Goal: Contribute content

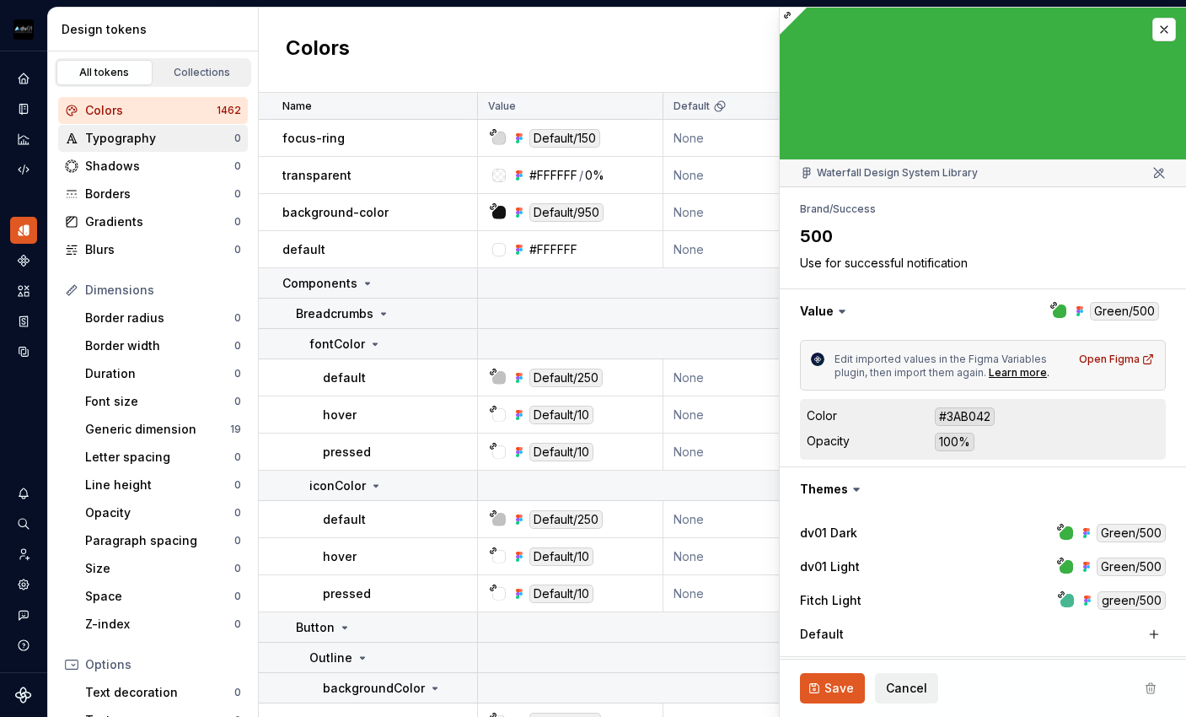
type textarea "*"
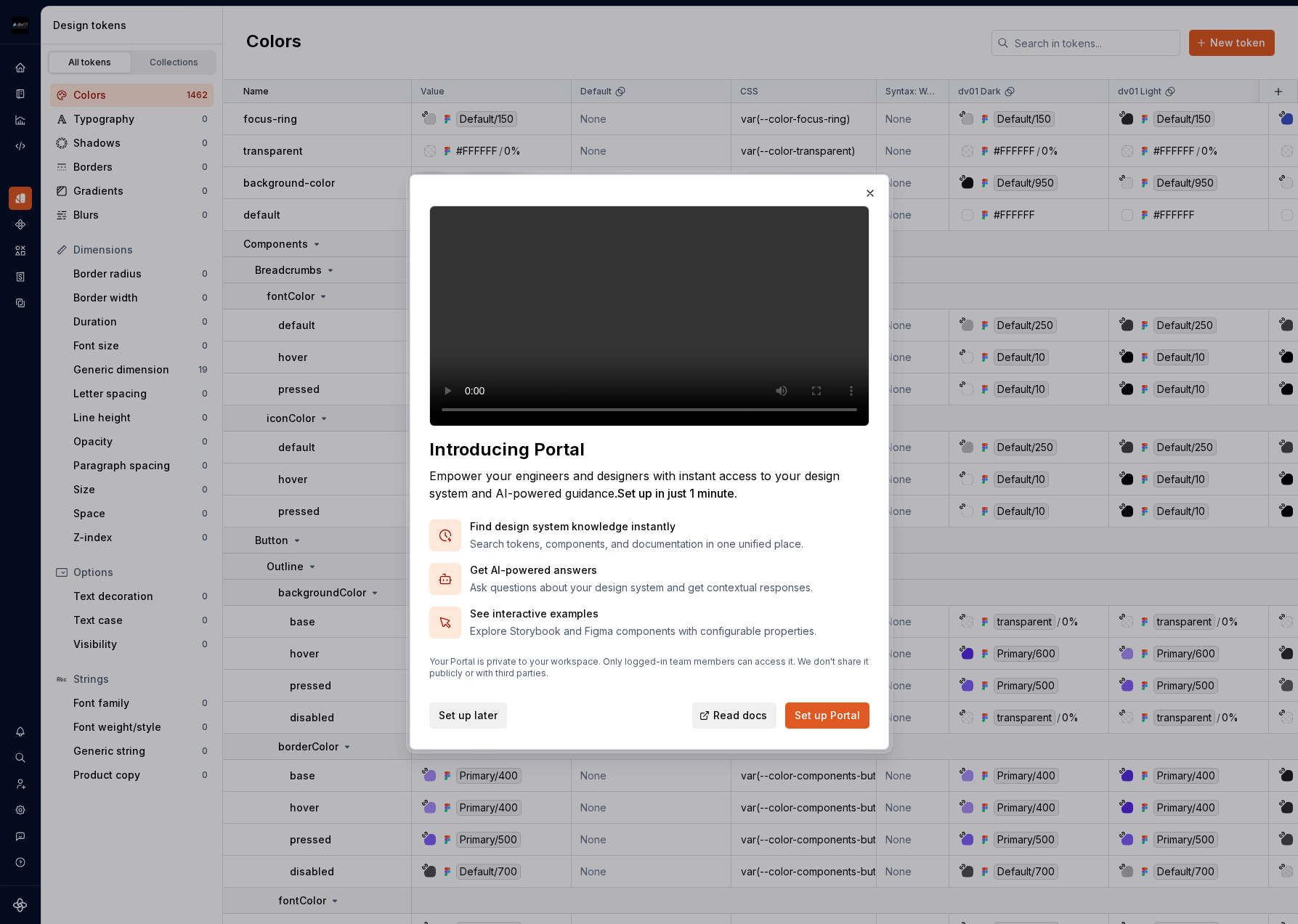
click at [472, 722] on span "Set up later" at bounding box center [468, 715] width 59 height 15
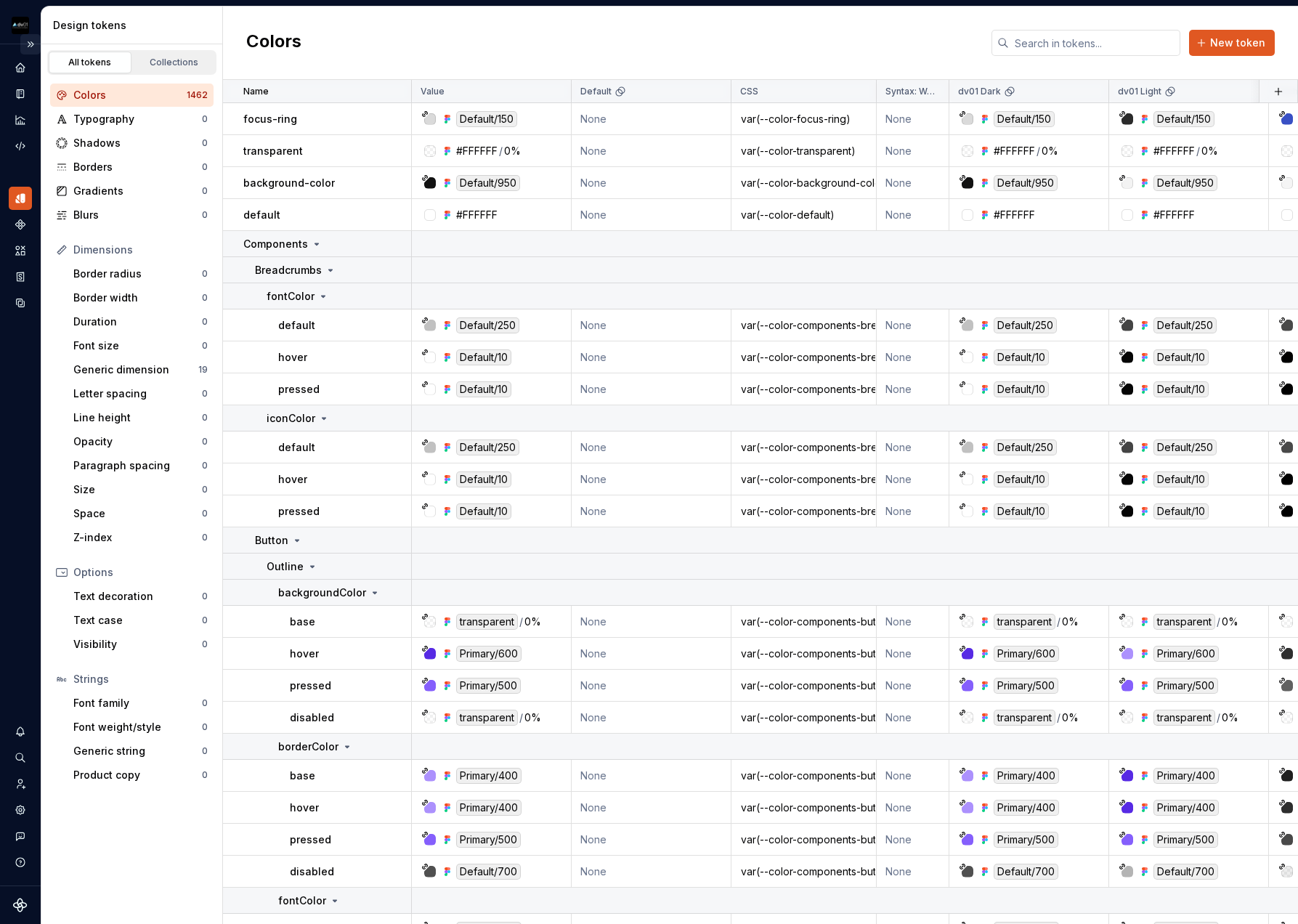
click at [32, 42] on button "Expand sidebar" at bounding box center [31, 45] width 21 height 21
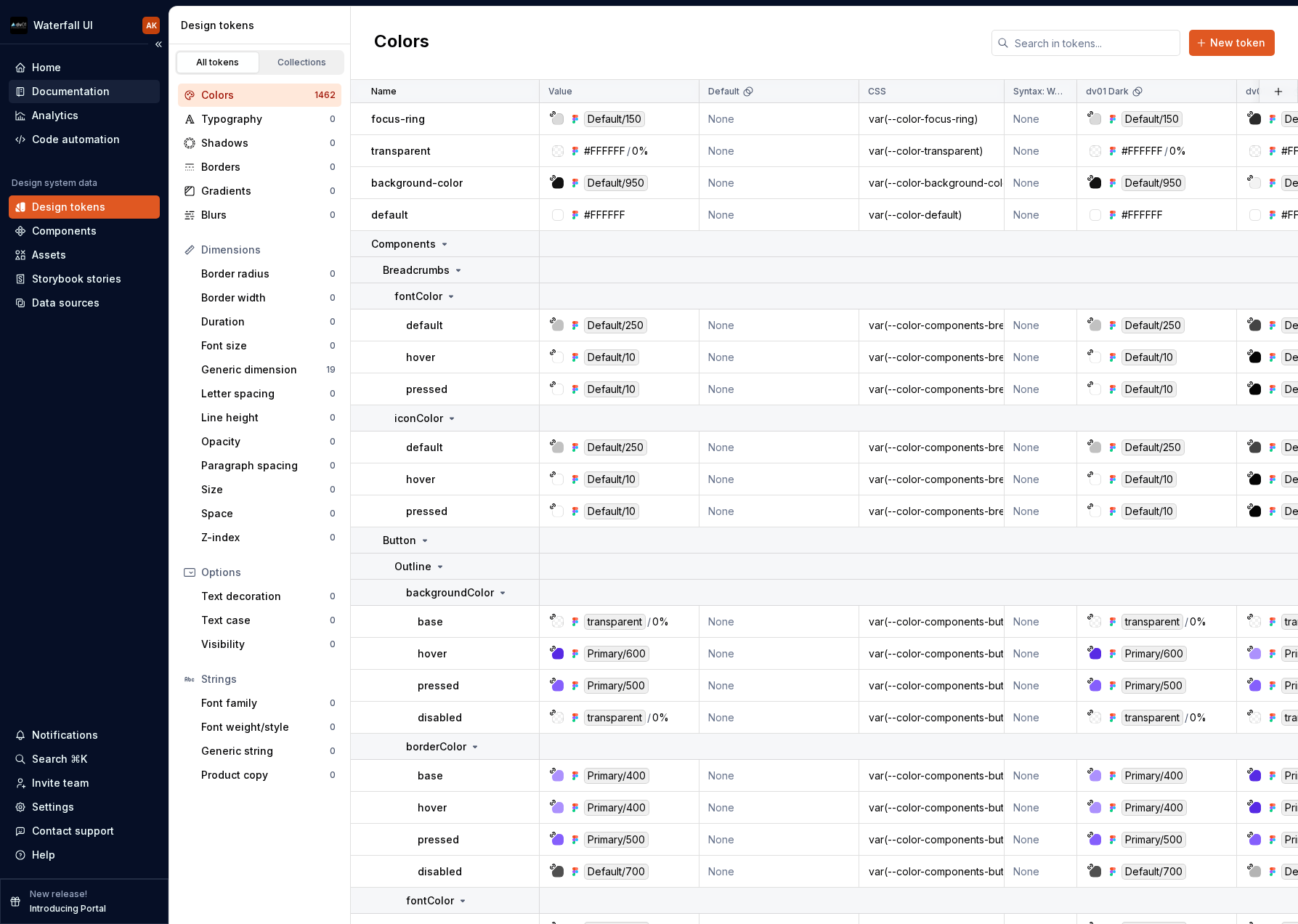
click at [54, 85] on div "Documentation" at bounding box center [71, 91] width 78 height 15
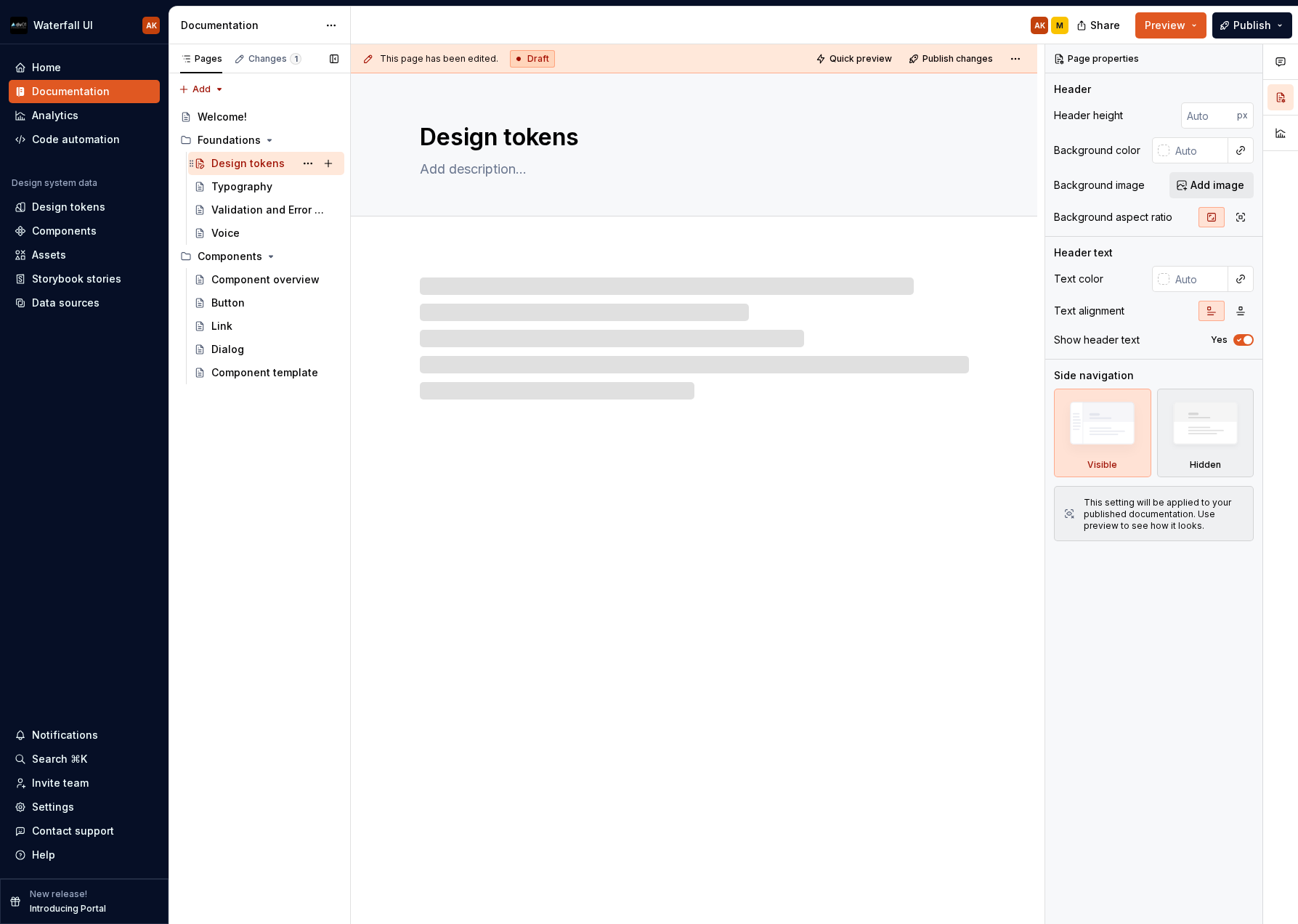
type textarea "*"
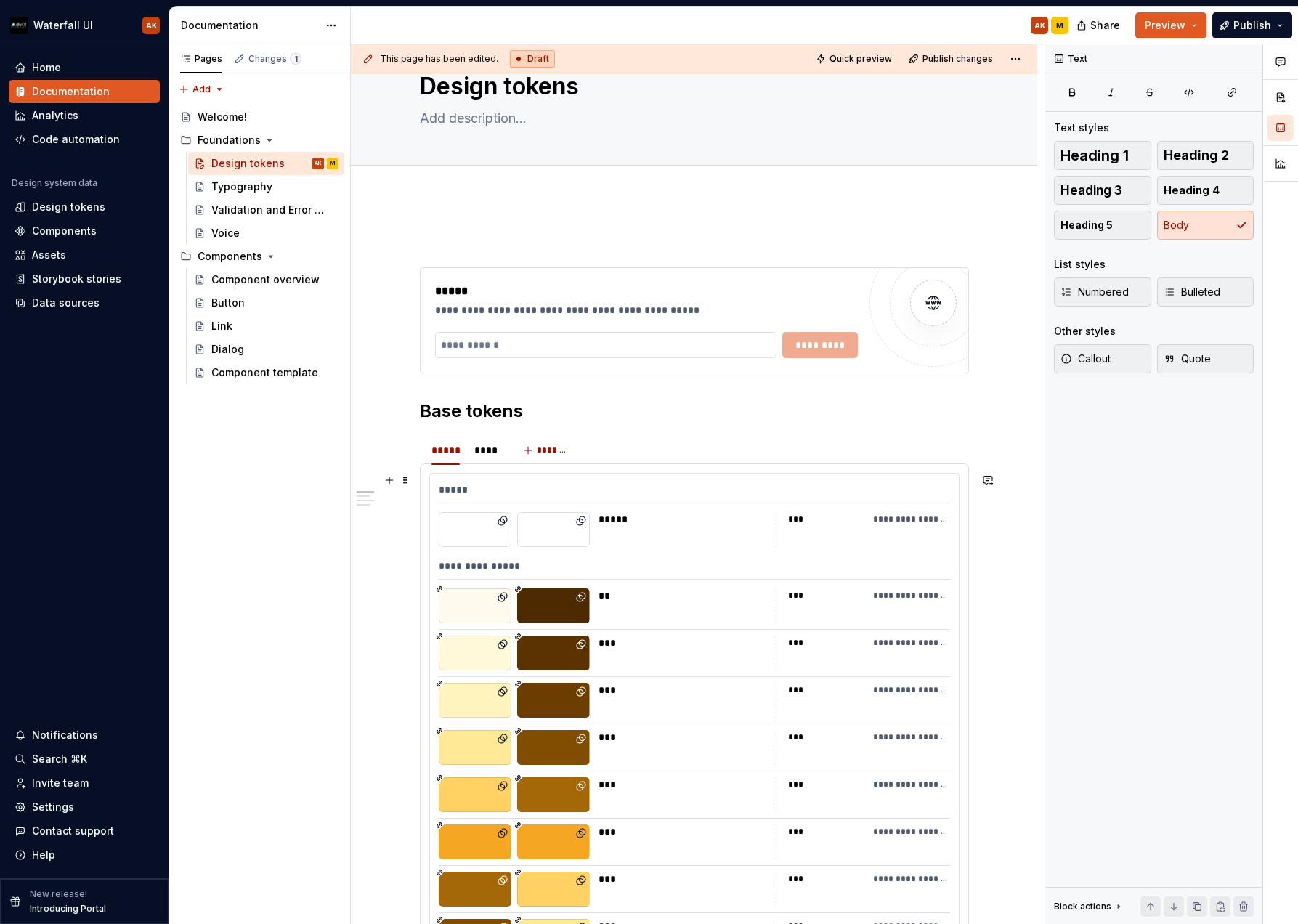
scroll to position [85, 0]
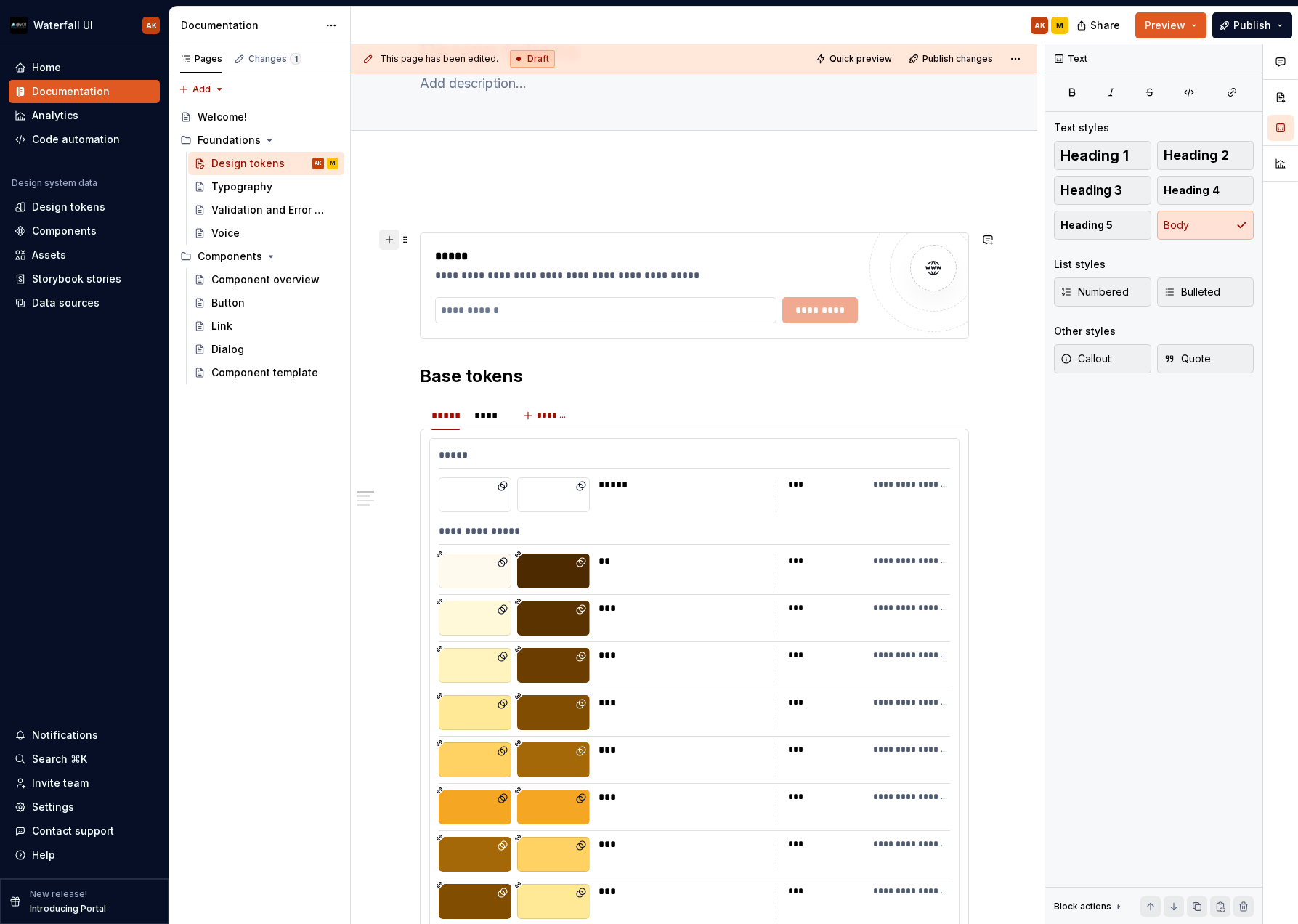
click at [389, 239] on button "button" at bounding box center [389, 239] width 21 height 21
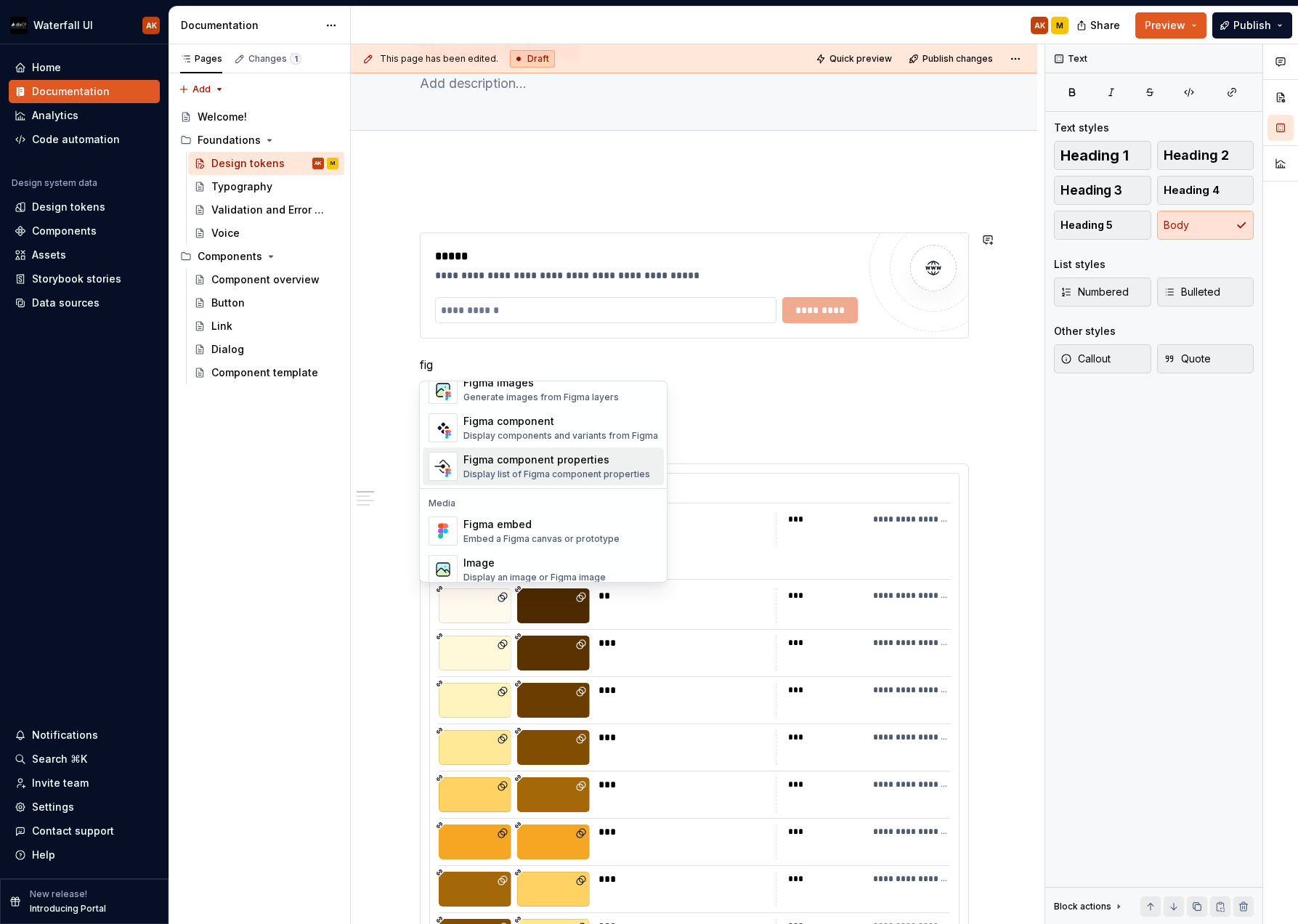
scroll to position [44, 0]
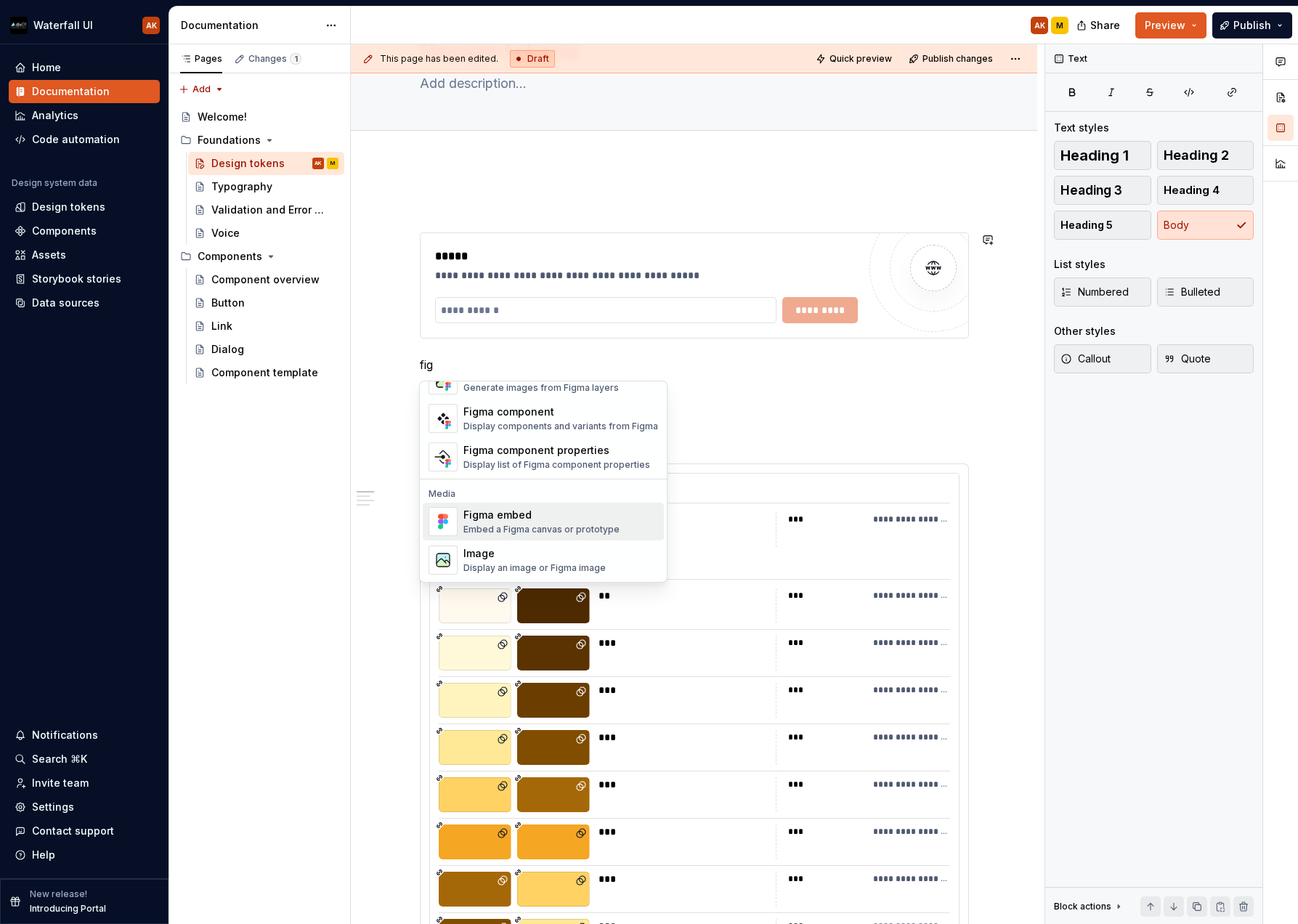
click at [489, 524] on div "Embed a Figma canvas or prototype" at bounding box center [541, 529] width 156 height 11
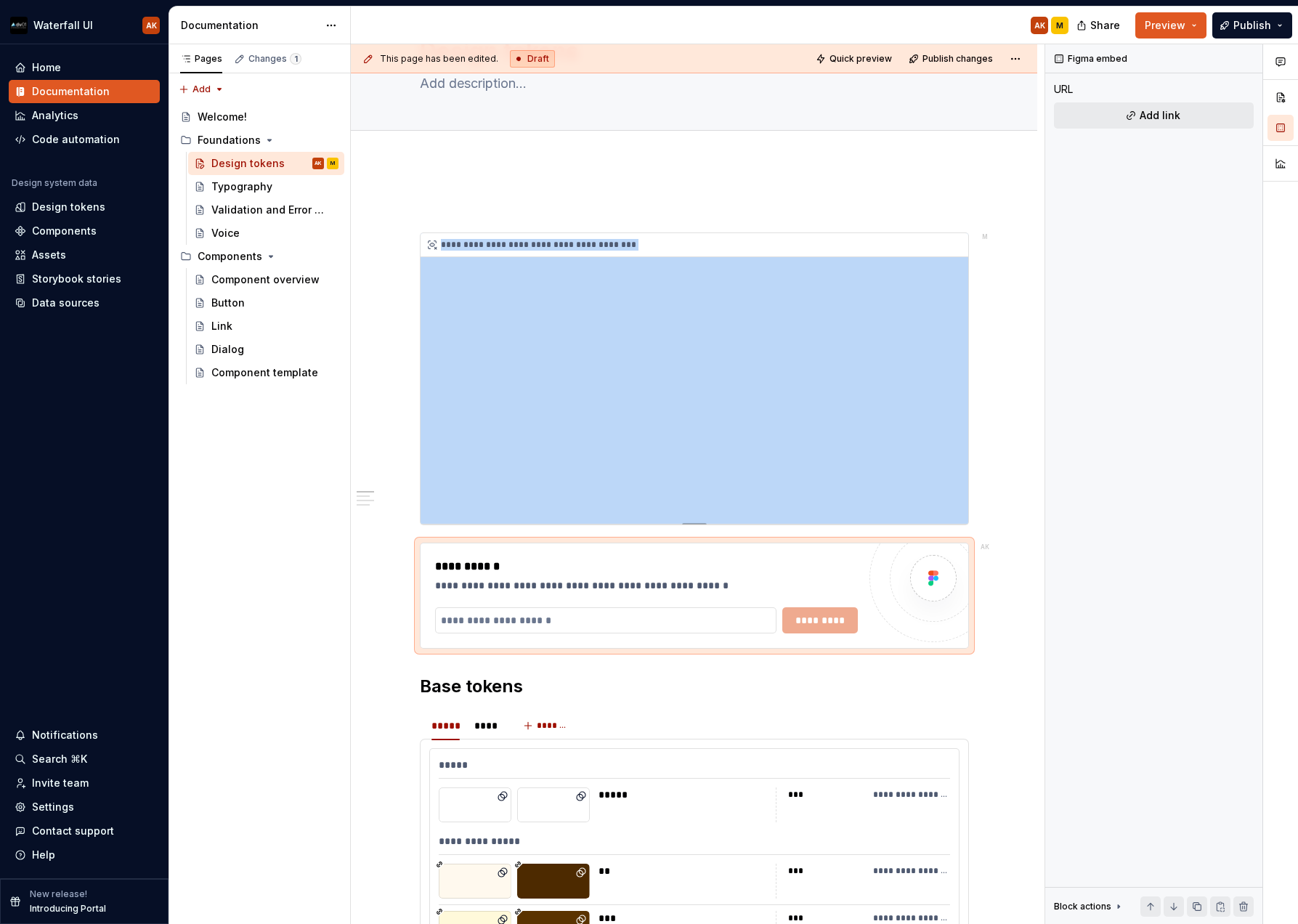
type textarea "*"
click at [793, 556] on div "**********" at bounding box center [694, 595] width 548 height 104
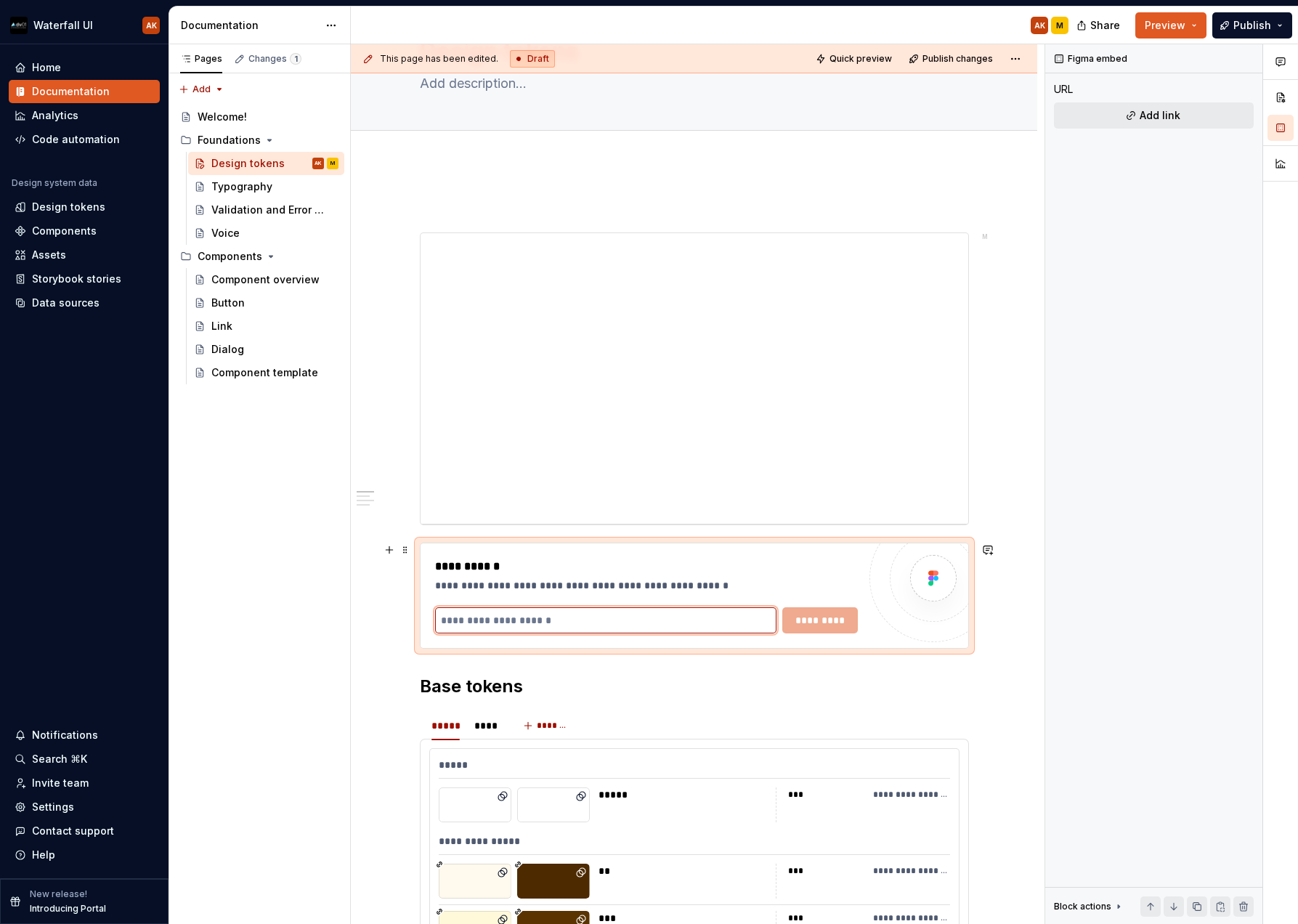
click at [548, 618] on input "text" at bounding box center [606, 620] width 342 height 26
paste input "**********"
type input "**********"
click at [827, 617] on span "*********" at bounding box center [819, 620] width 56 height 15
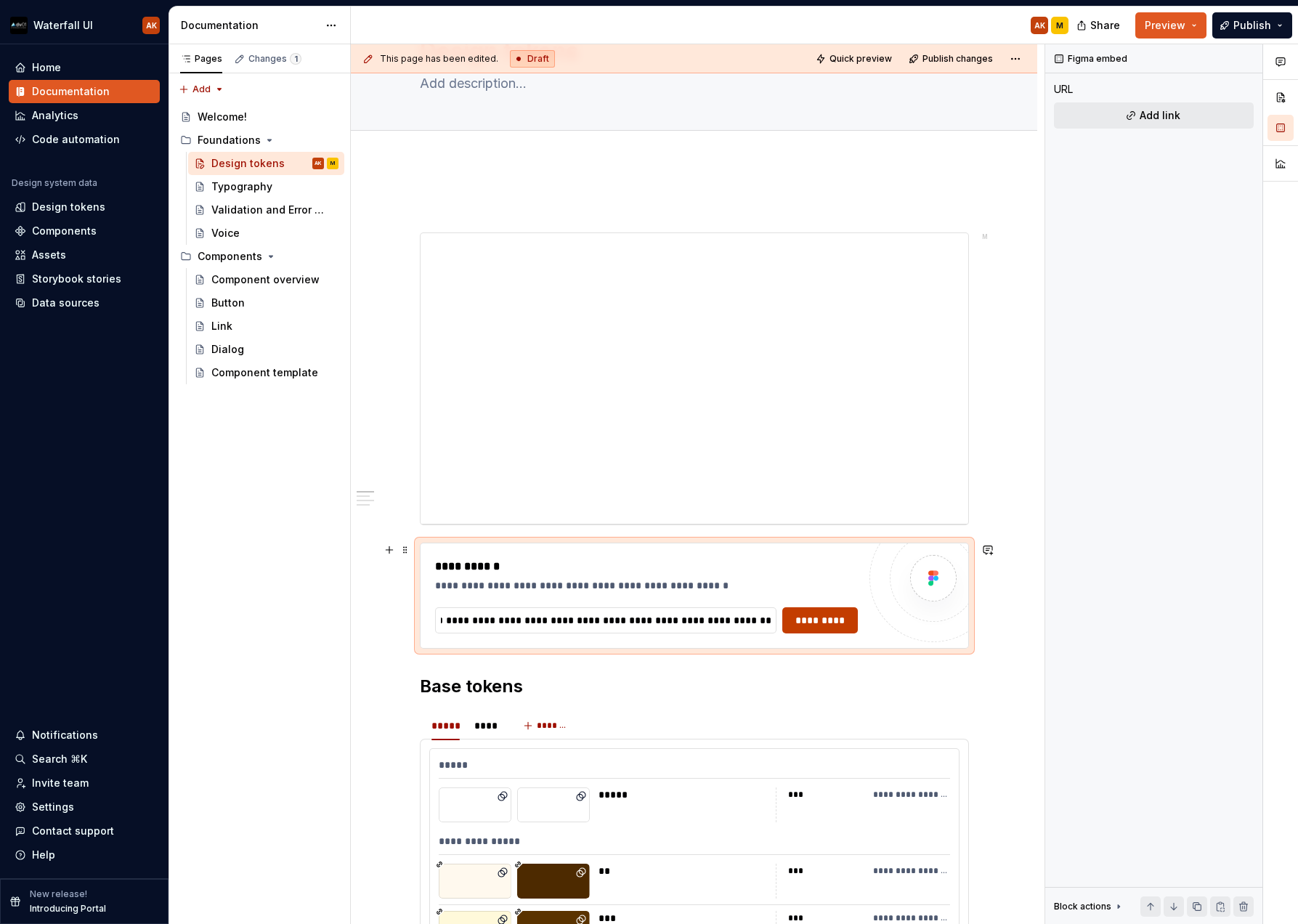
scroll to position [0, 0]
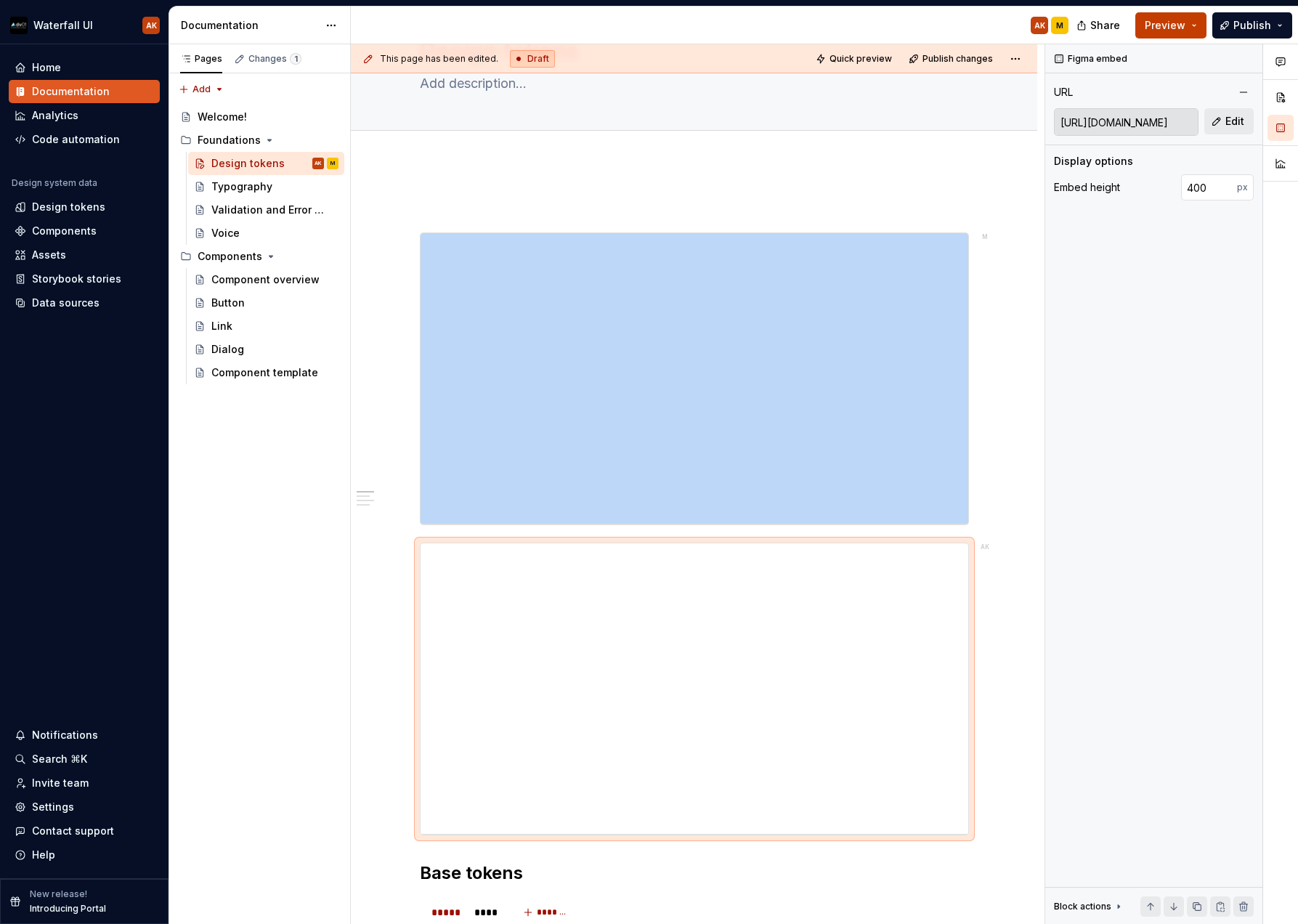
click at [1181, 26] on span "Preview" at bounding box center [1164, 25] width 40 height 15
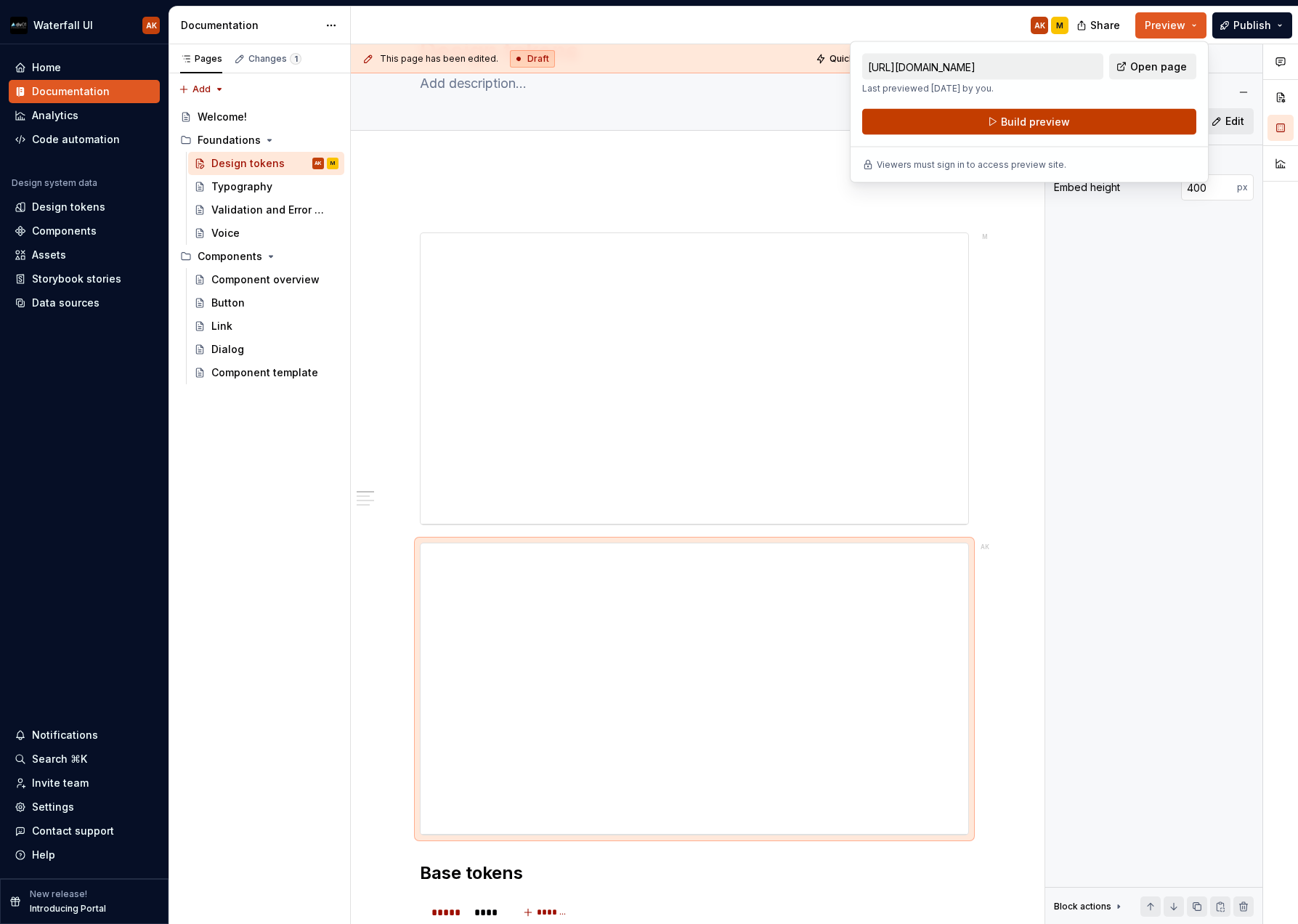
click at [1064, 122] on span "Build preview" at bounding box center [1035, 121] width 69 height 15
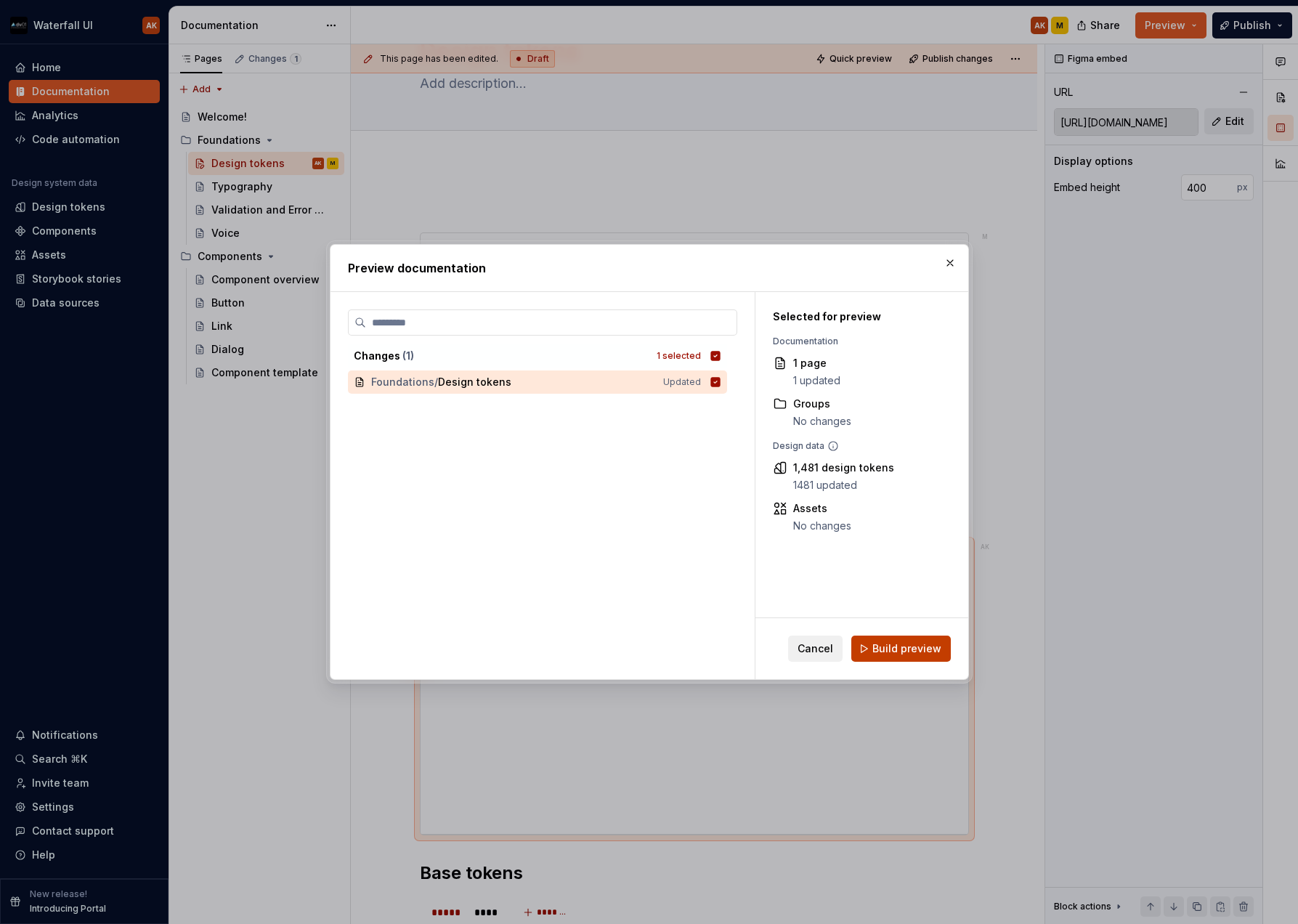
click at [882, 650] on span "Build preview" at bounding box center [907, 648] width 69 height 15
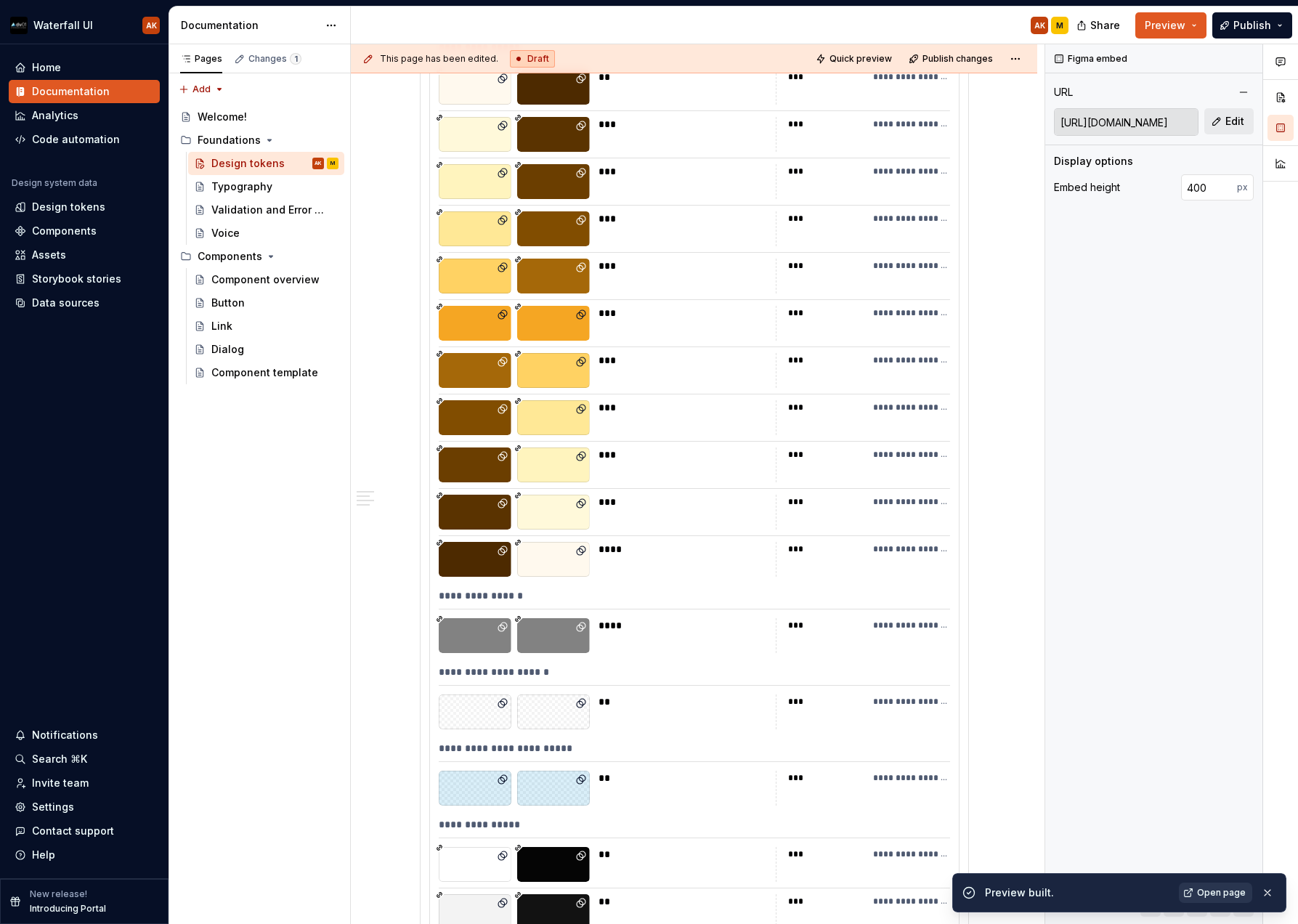
scroll to position [1554, 0]
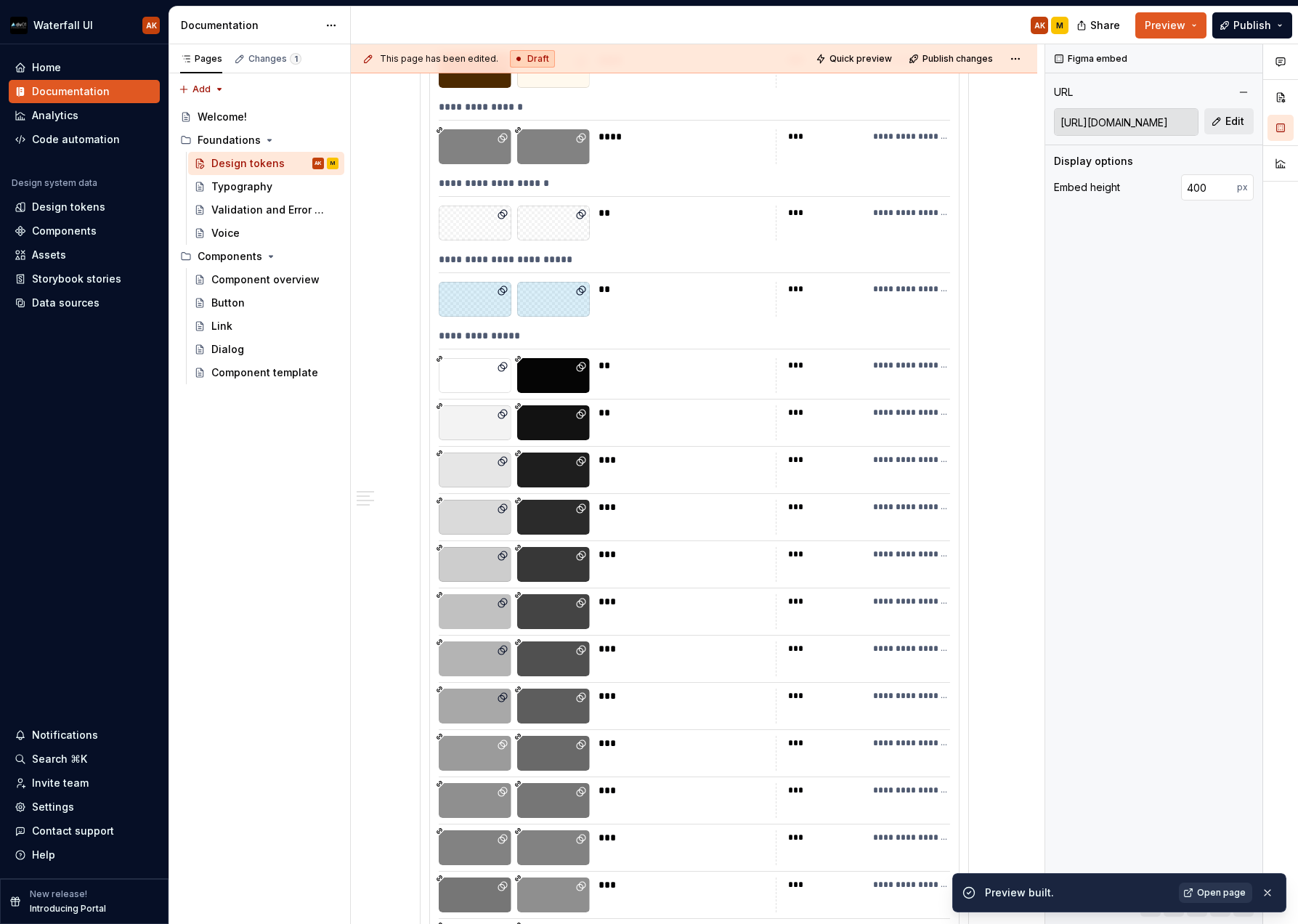
click at [1207, 879] on div "Preview built. Open page" at bounding box center [1119, 893] width 334 height 40
click at [1207, 886] on link "Open page" at bounding box center [1215, 892] width 73 height 21
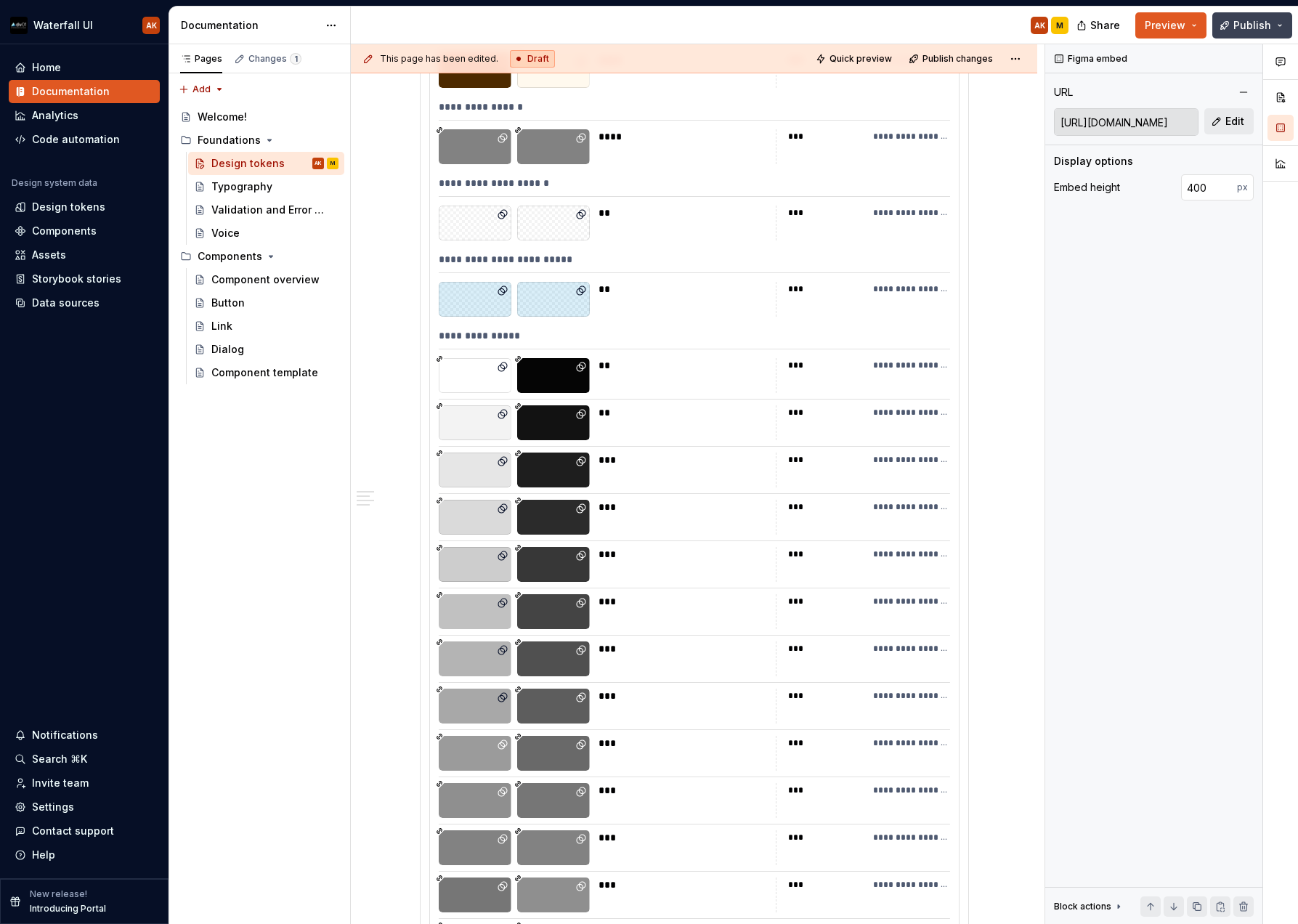
click at [1255, 28] on span "Publish" at bounding box center [1252, 25] width 38 height 15
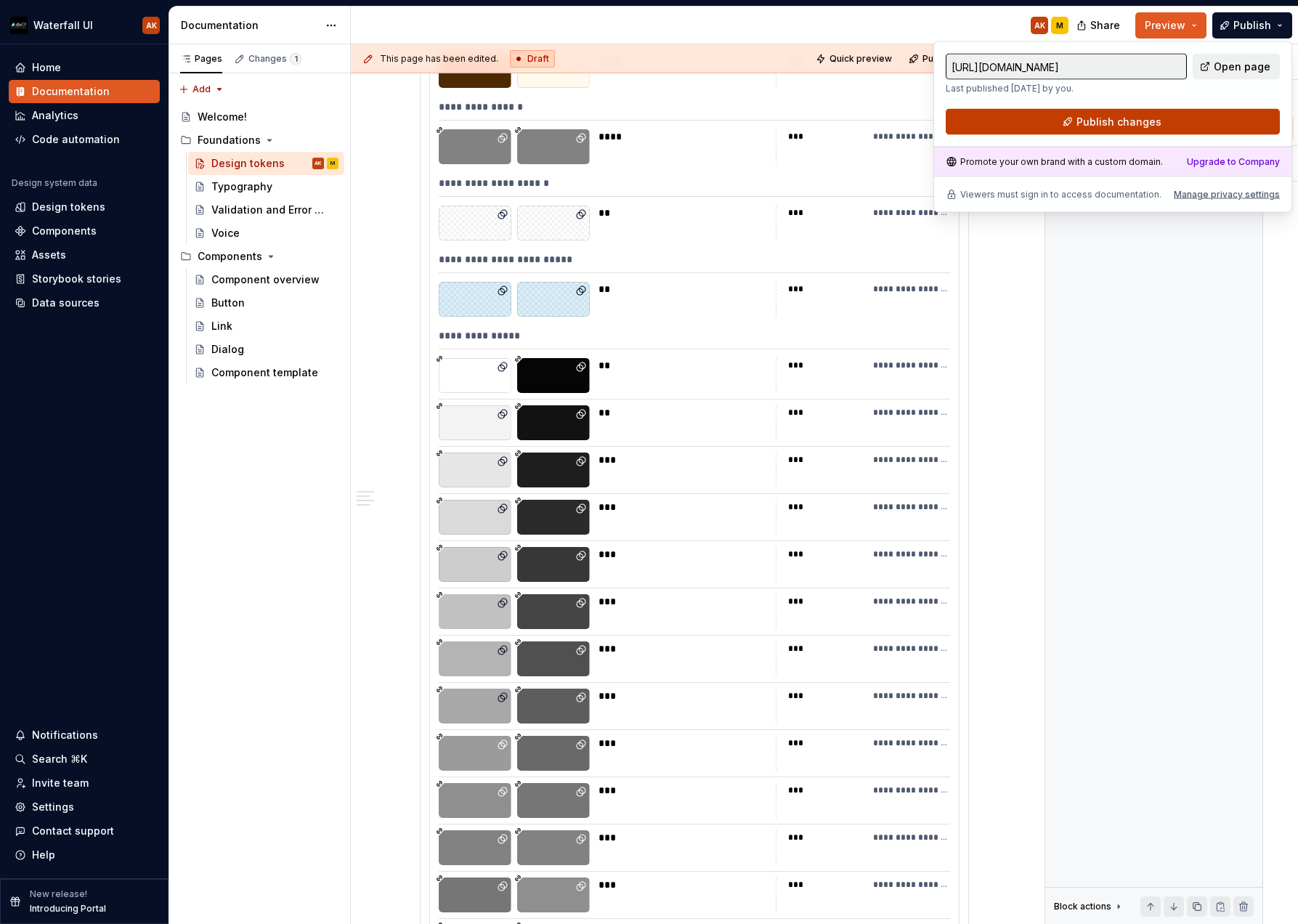
click at [1137, 124] on span "Publish changes" at bounding box center [1119, 121] width 85 height 15
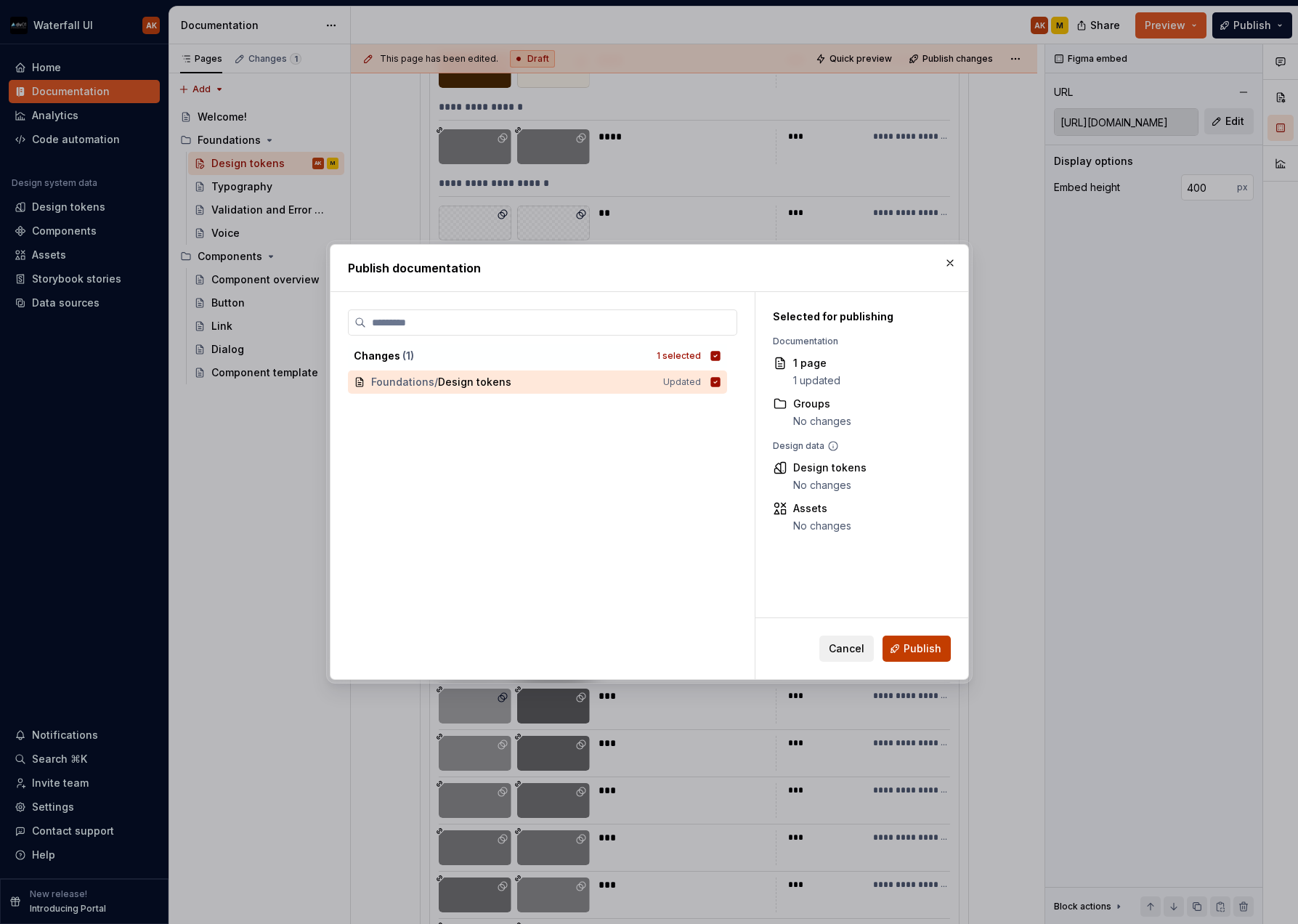
click at [901, 646] on button "Publish" at bounding box center [916, 648] width 68 height 26
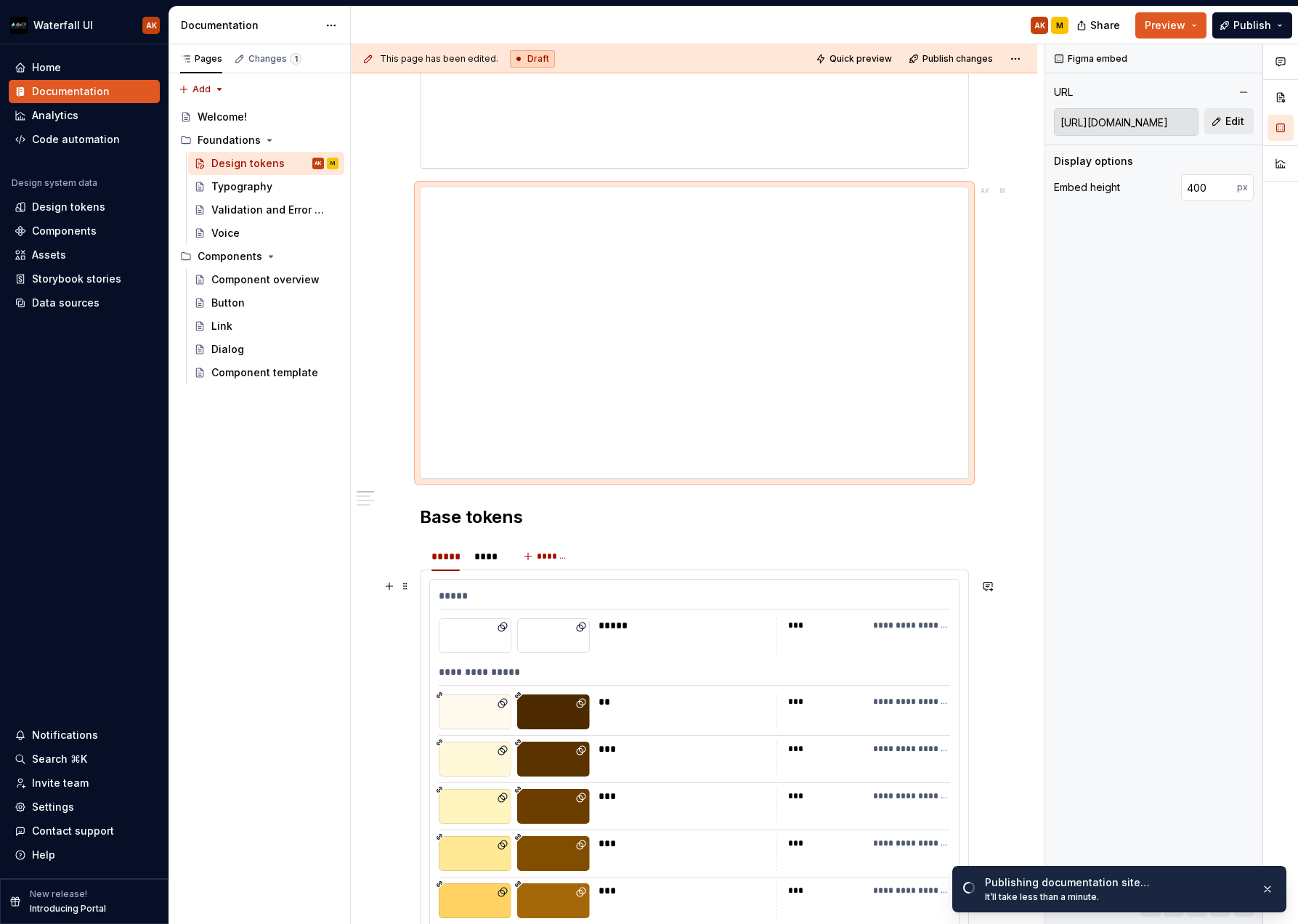
scroll to position [0, 0]
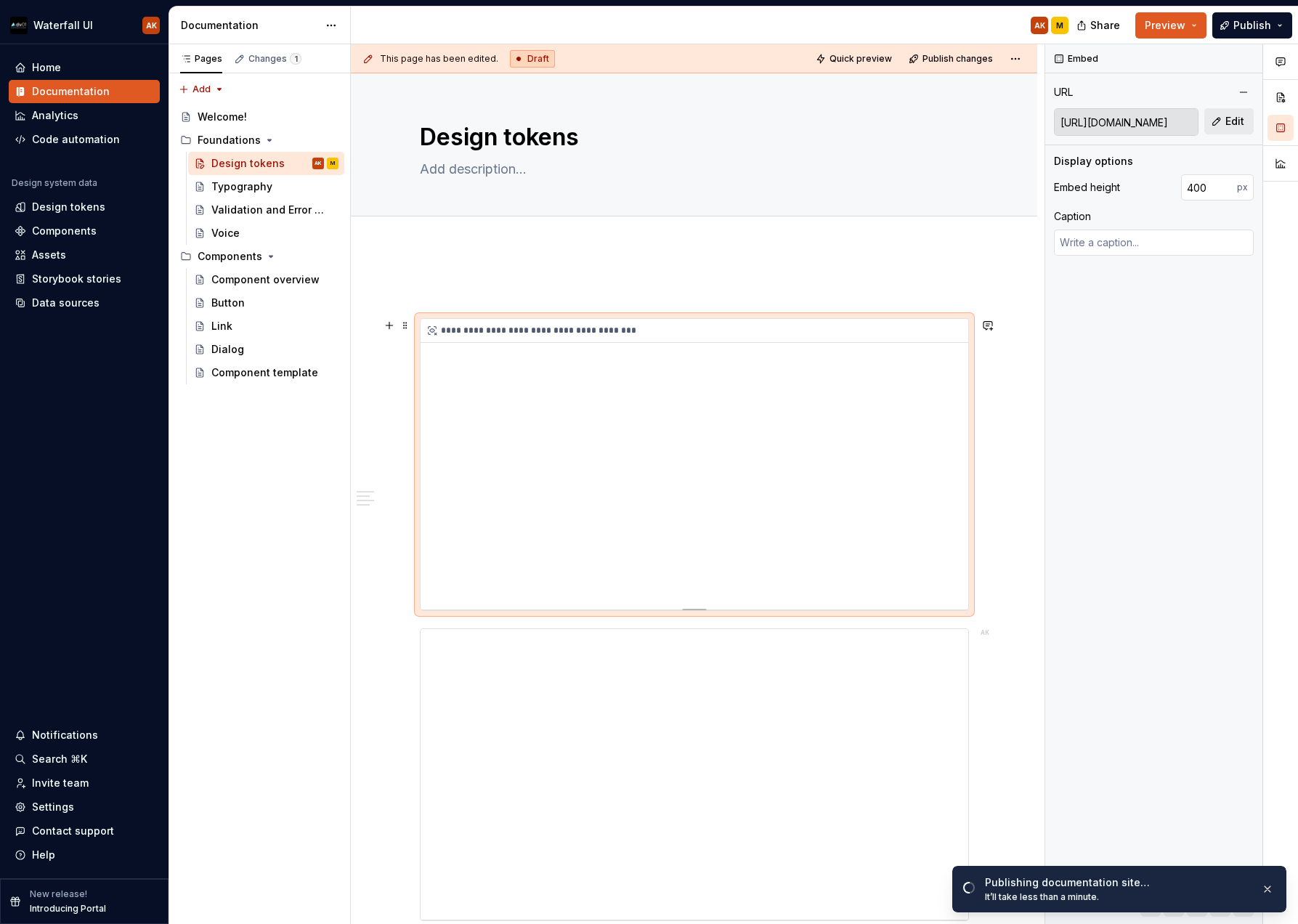
click at [828, 465] on div "**********" at bounding box center [694, 463] width 548 height 290
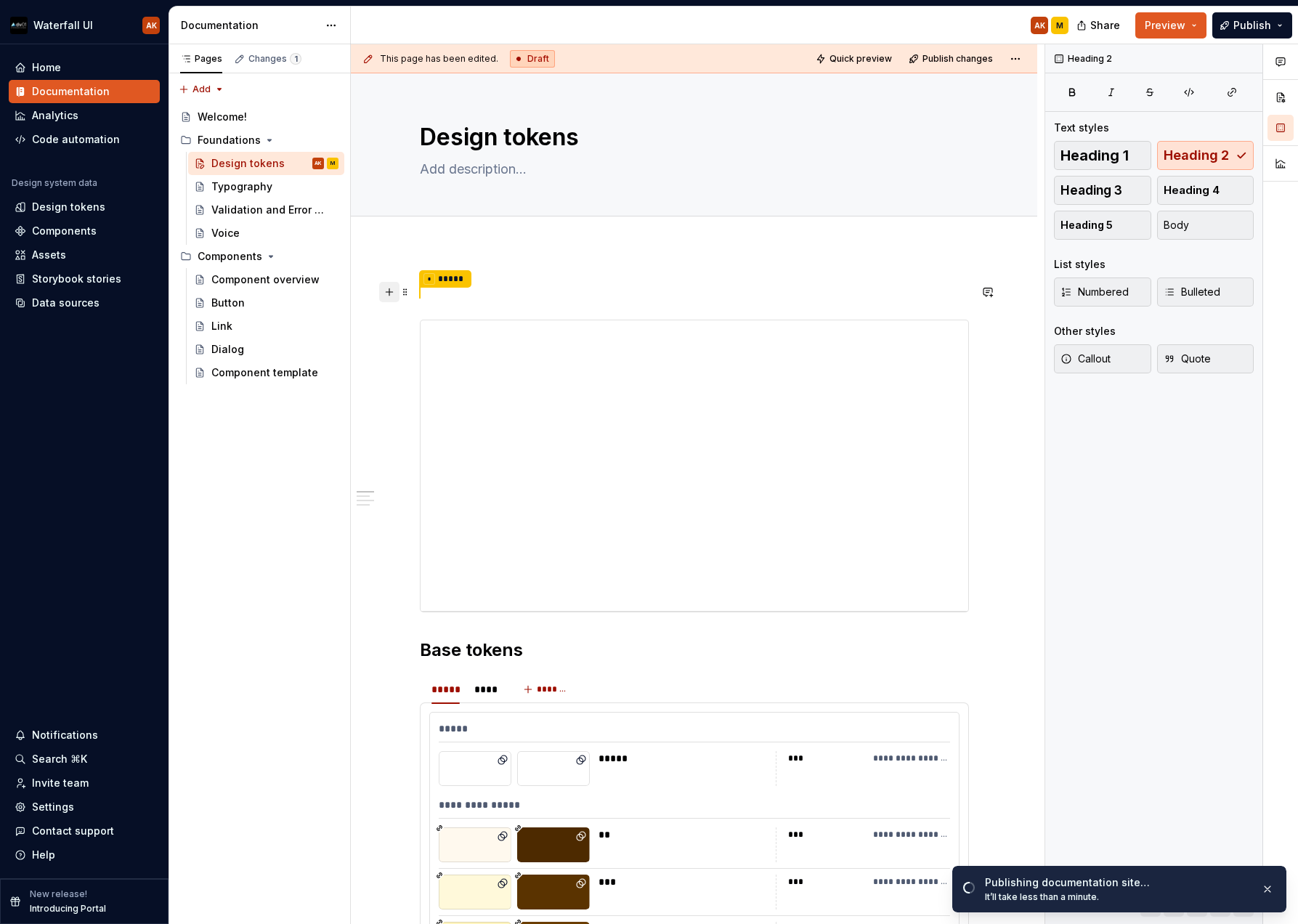
click at [385, 288] on button "button" at bounding box center [389, 292] width 21 height 21
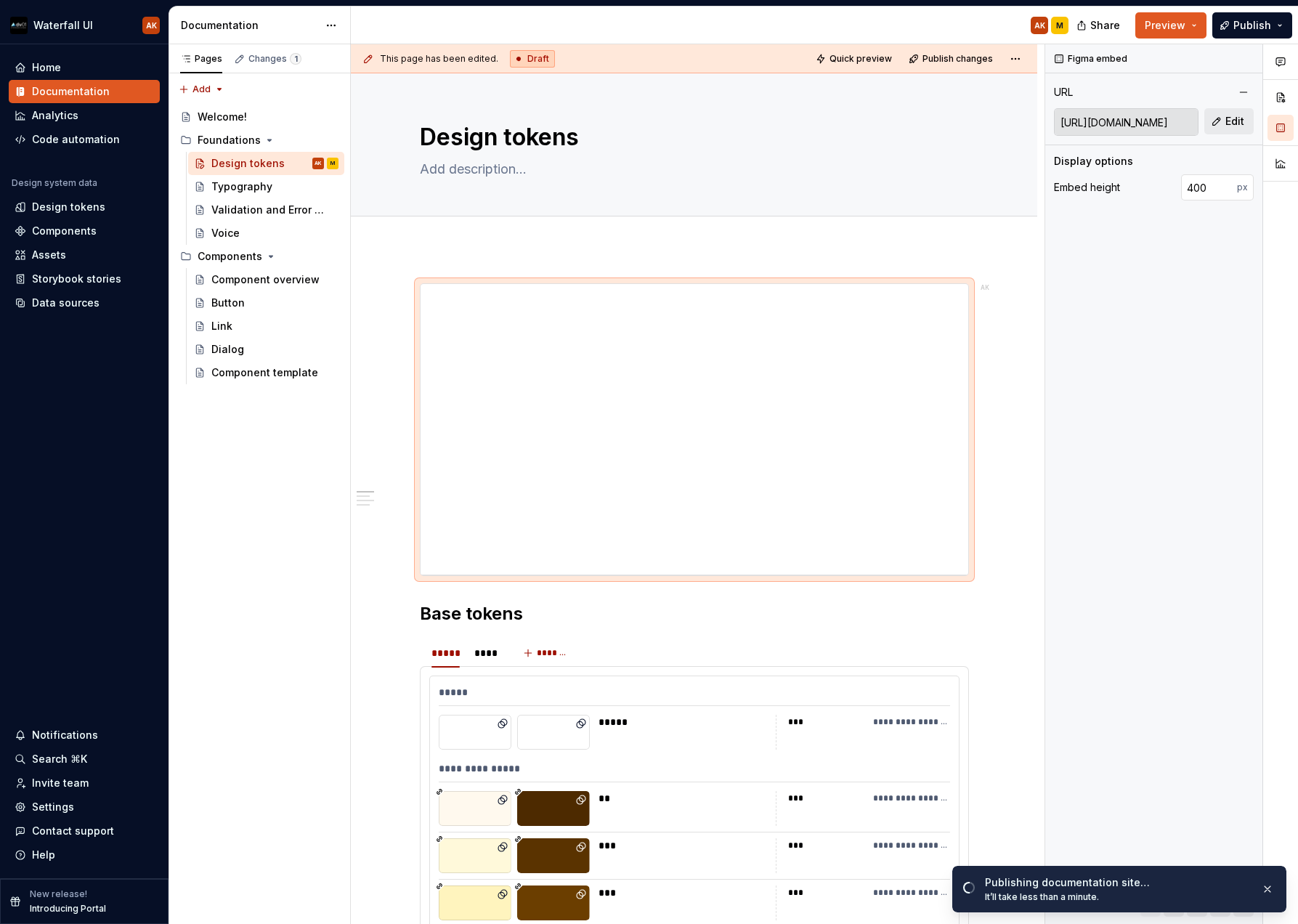
drag, startPoint x: 506, startPoint y: 263, endPoint x: 618, endPoint y: 308, distance: 120.7
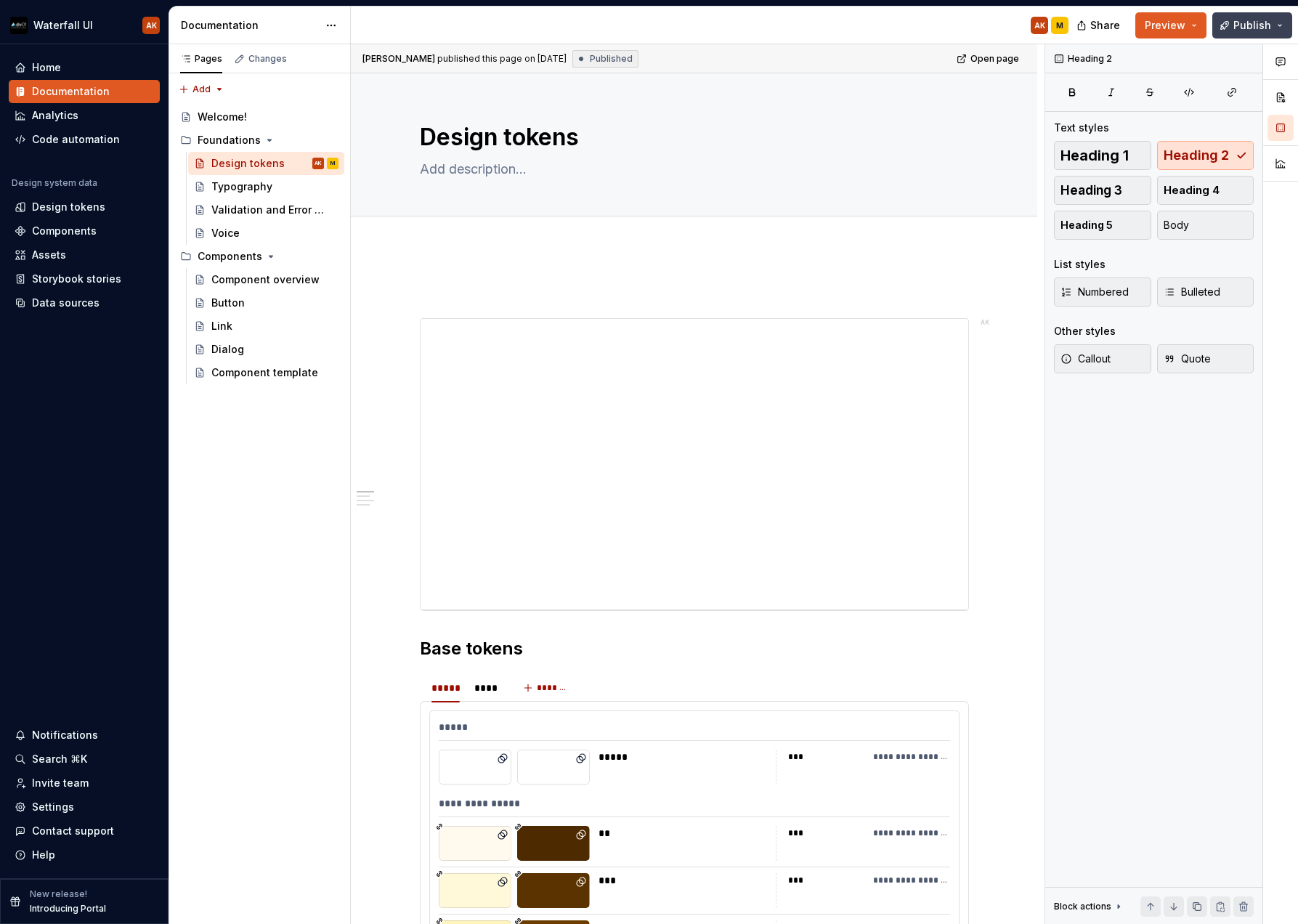
click at [1276, 26] on button "Publish" at bounding box center [1251, 25] width 80 height 26
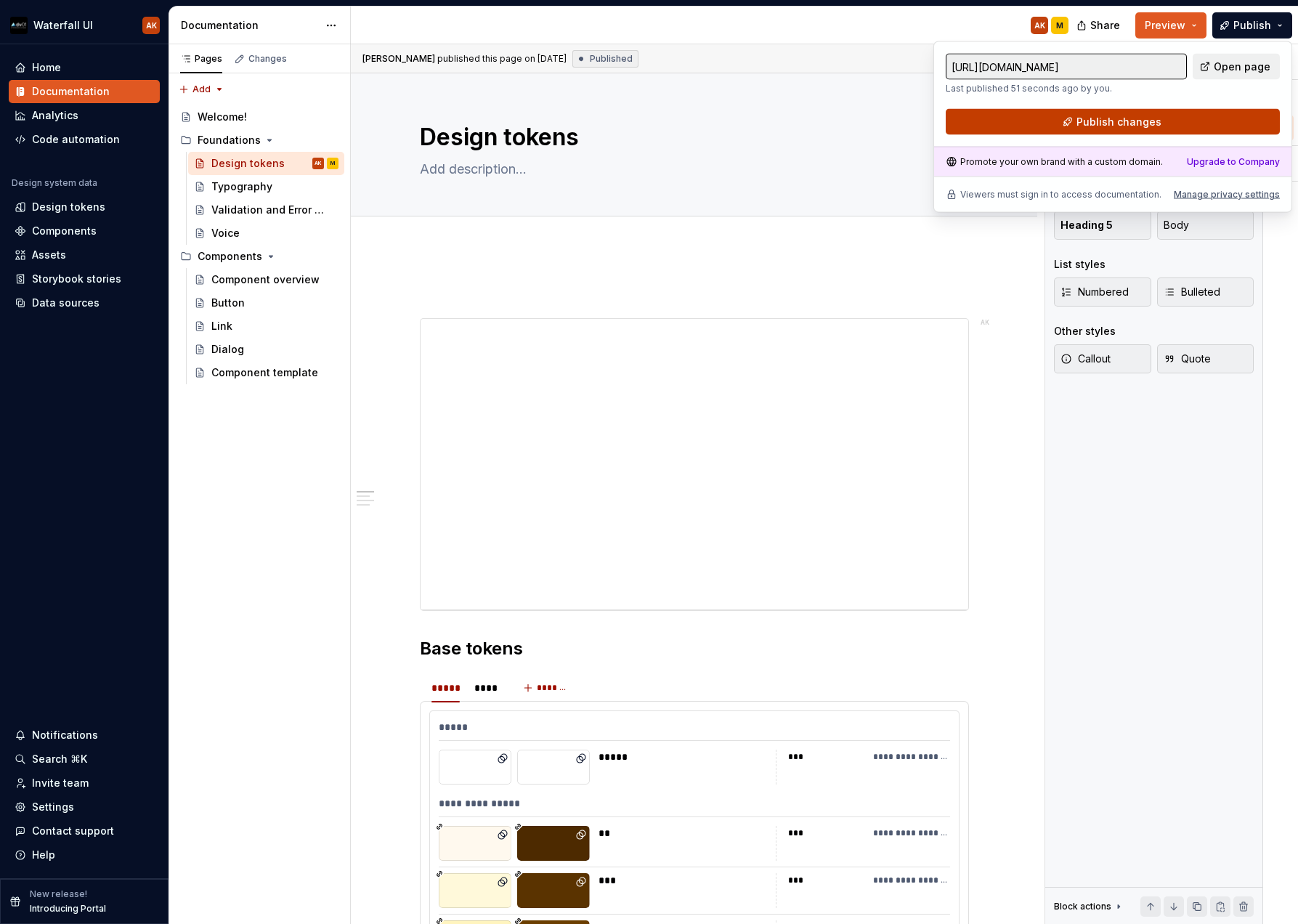
click at [1080, 123] on span "Publish changes" at bounding box center [1119, 121] width 85 height 15
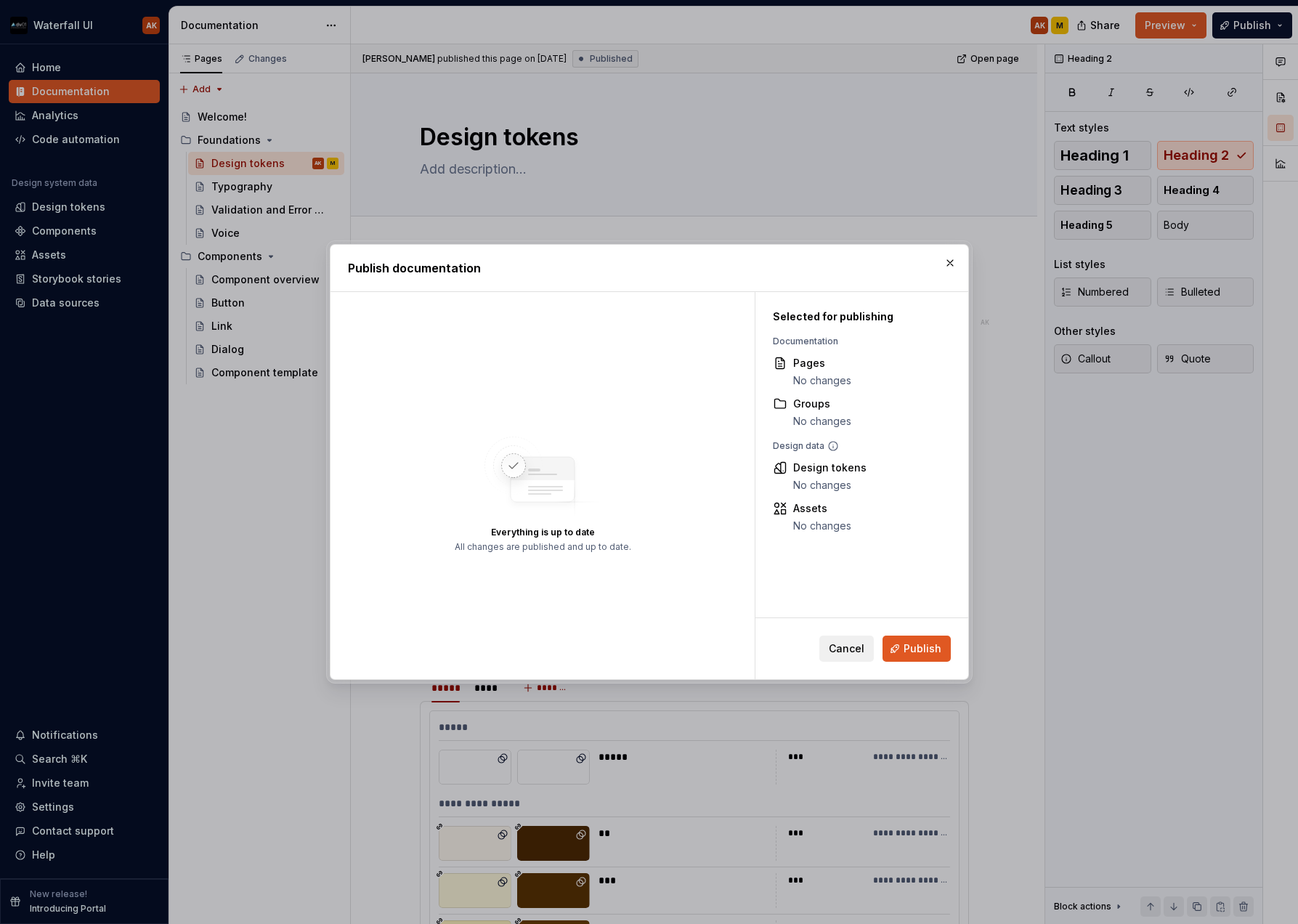
click at [951, 264] on button "button" at bounding box center [950, 263] width 21 height 21
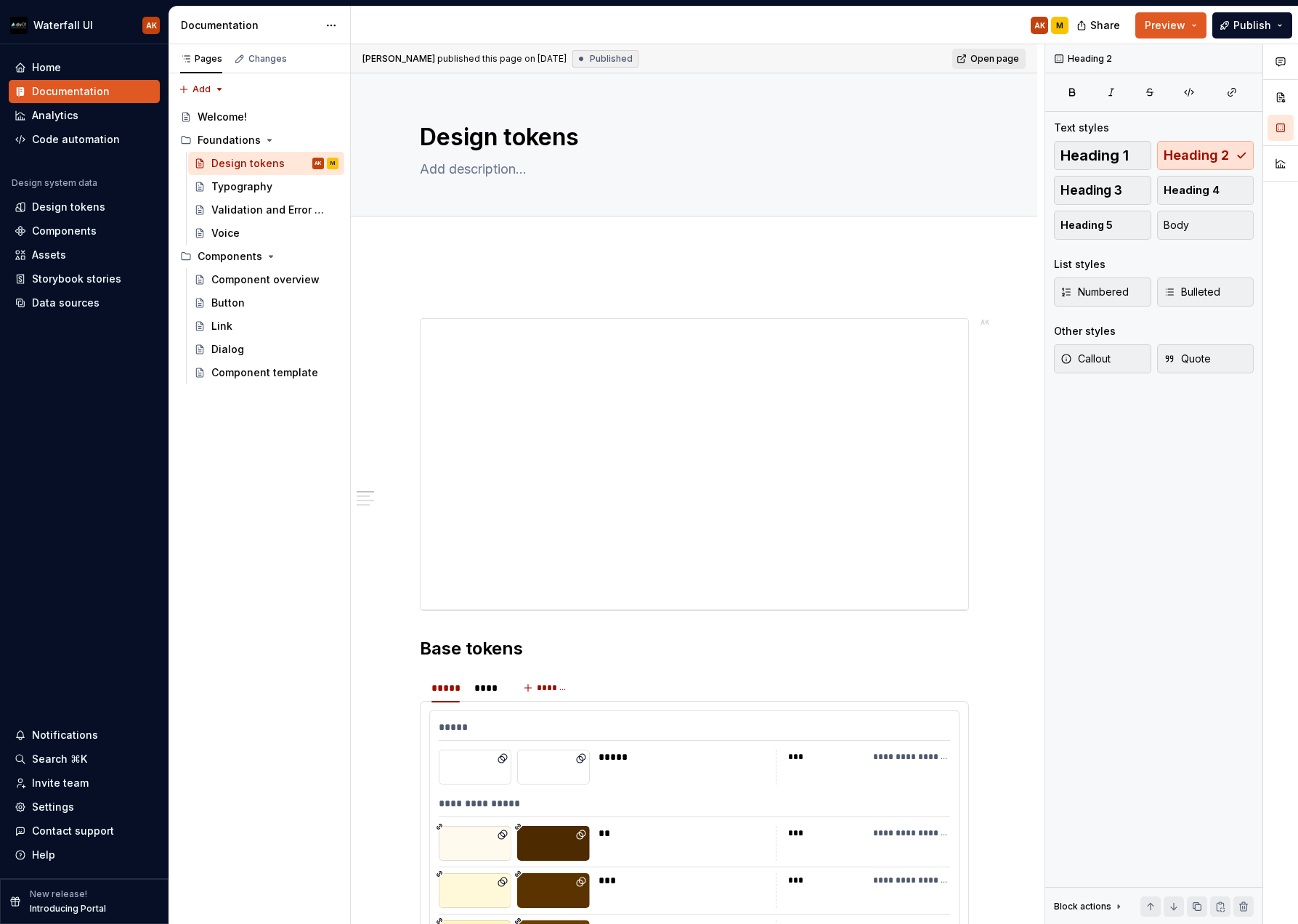
click at [988, 56] on span "Open page" at bounding box center [995, 59] width 48 height 11
click at [410, 226] on div "Add tab" at bounding box center [694, 233] width 570 height 21
click at [446, 296] on p at bounding box center [693, 292] width 549 height 17
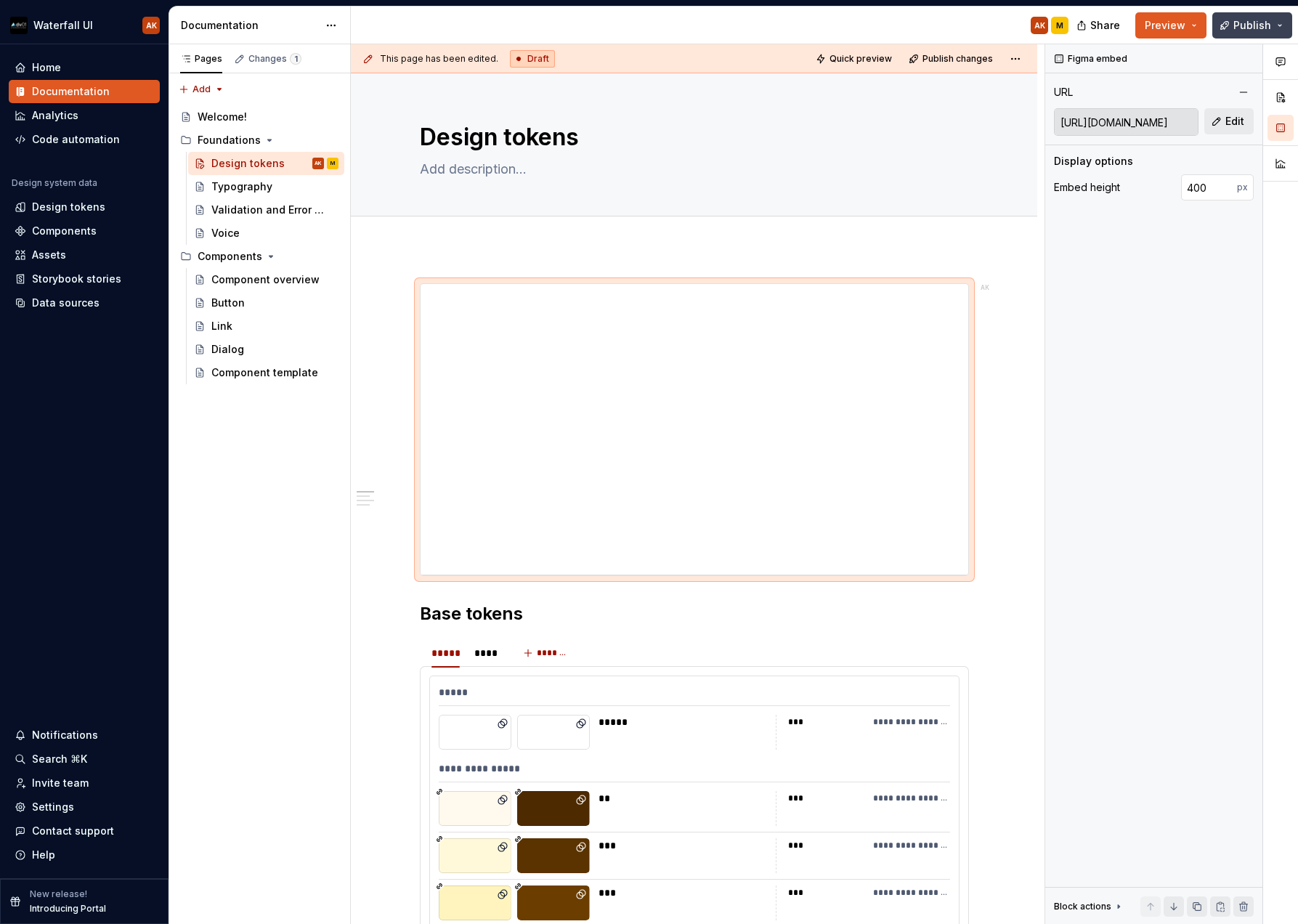
click at [1259, 21] on span "Publish" at bounding box center [1252, 25] width 38 height 15
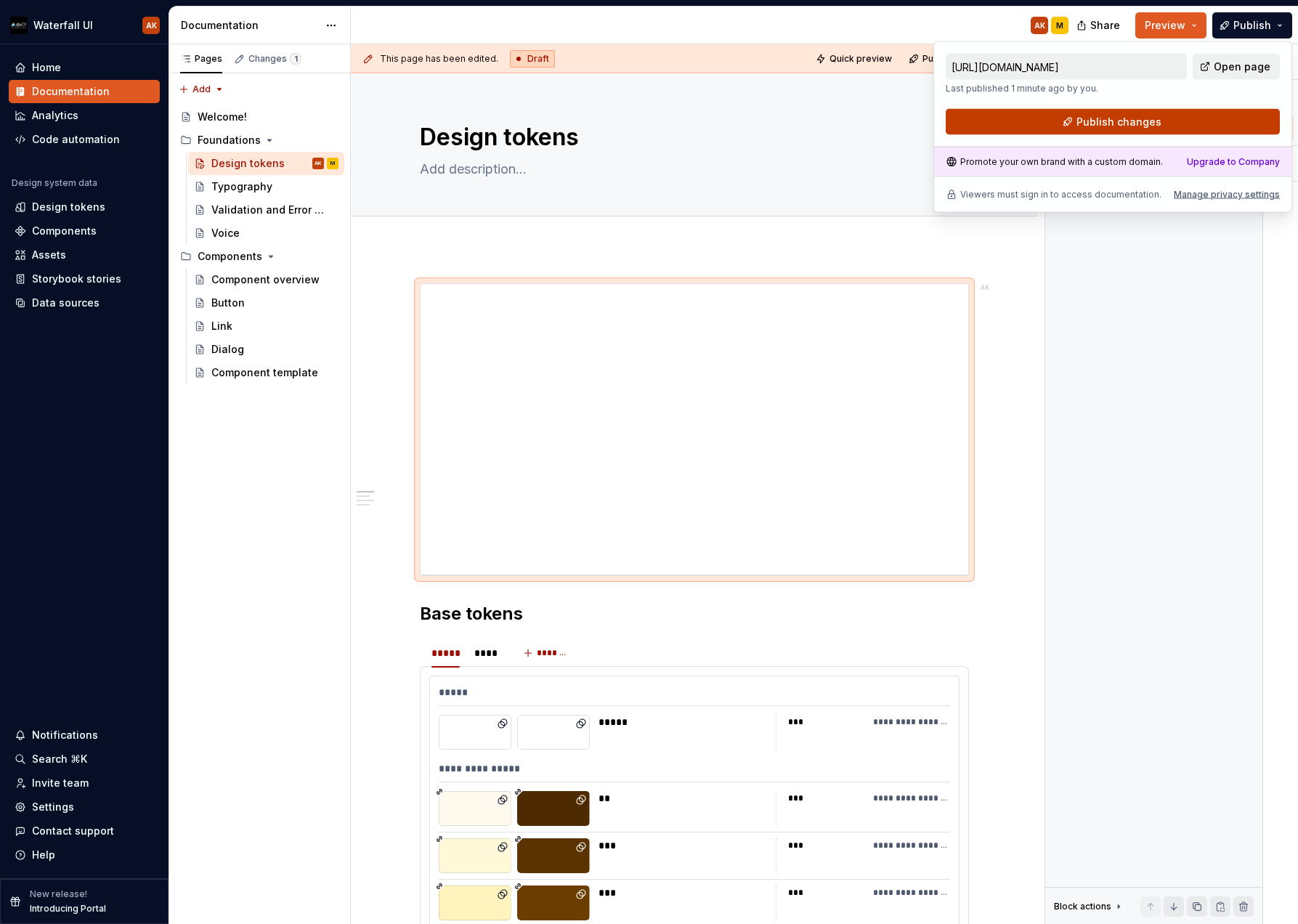
click at [1177, 124] on button "Publish changes" at bounding box center [1113, 121] width 334 height 26
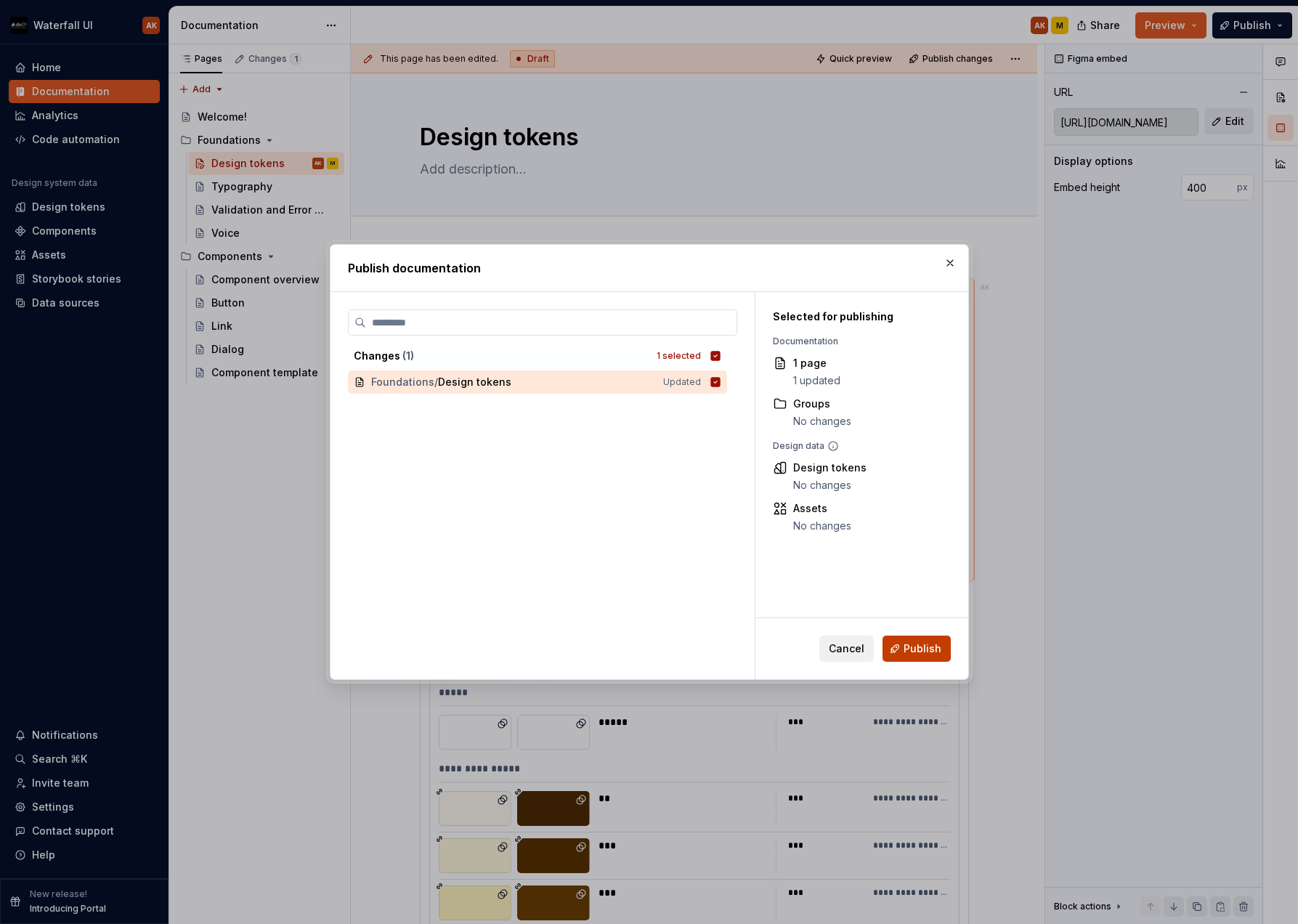
click at [934, 659] on button "Publish" at bounding box center [916, 648] width 68 height 26
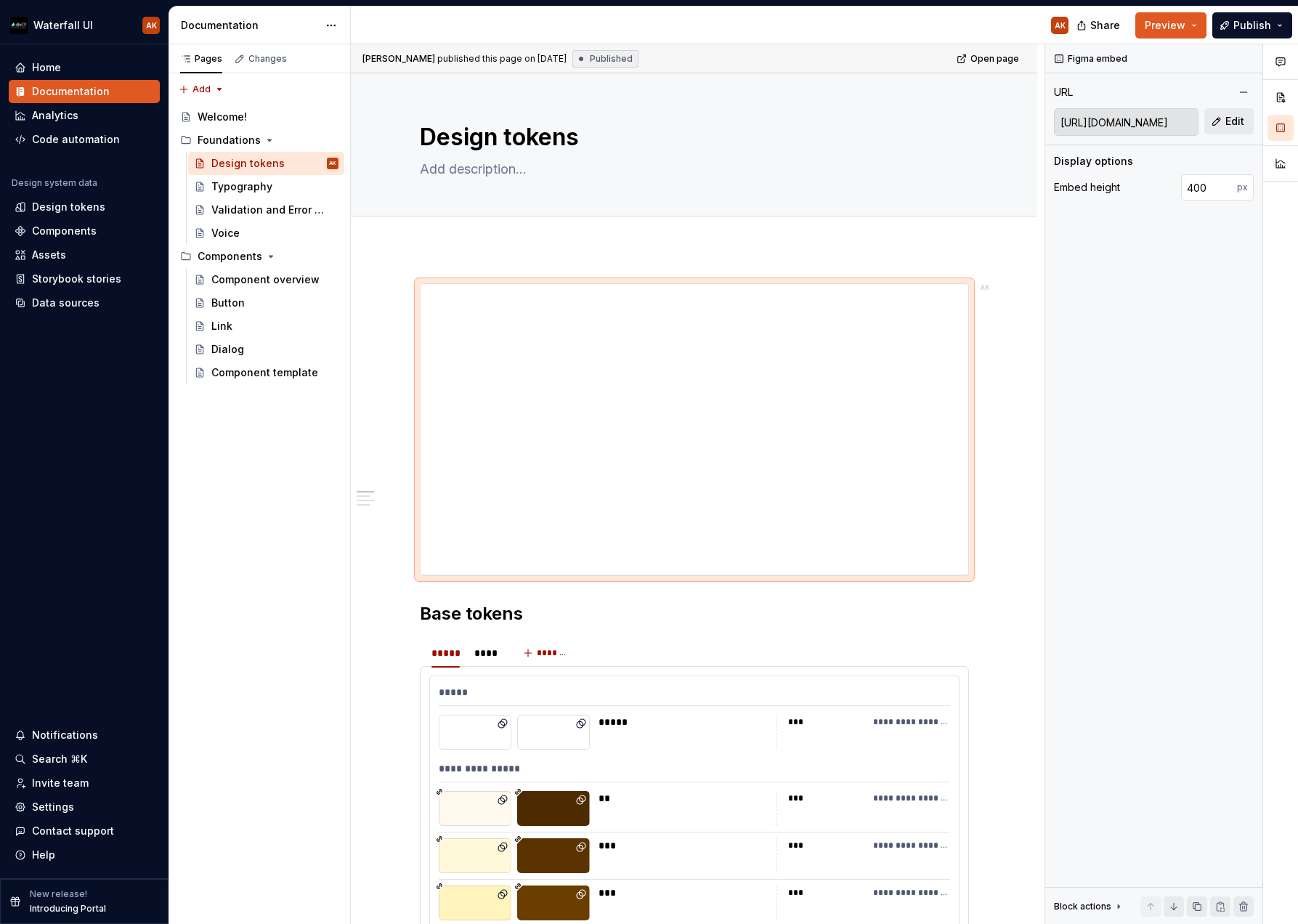
type textarea "*"
